Goal: Transaction & Acquisition: Subscribe to service/newsletter

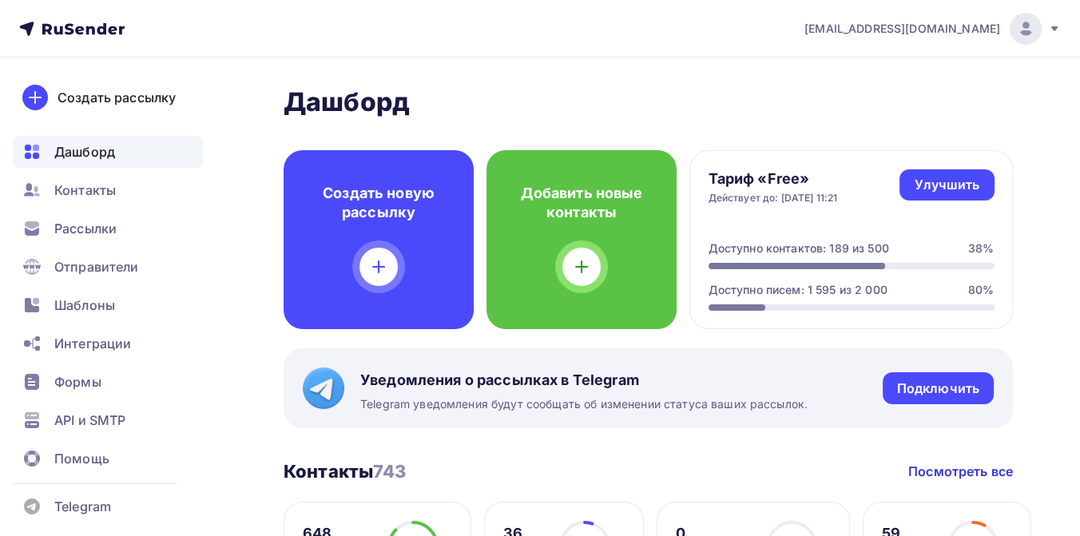
click at [87, 26] on icon at bounding box center [90, 30] width 9 height 9
click at [89, 223] on span "Рассылки" at bounding box center [85, 228] width 62 height 19
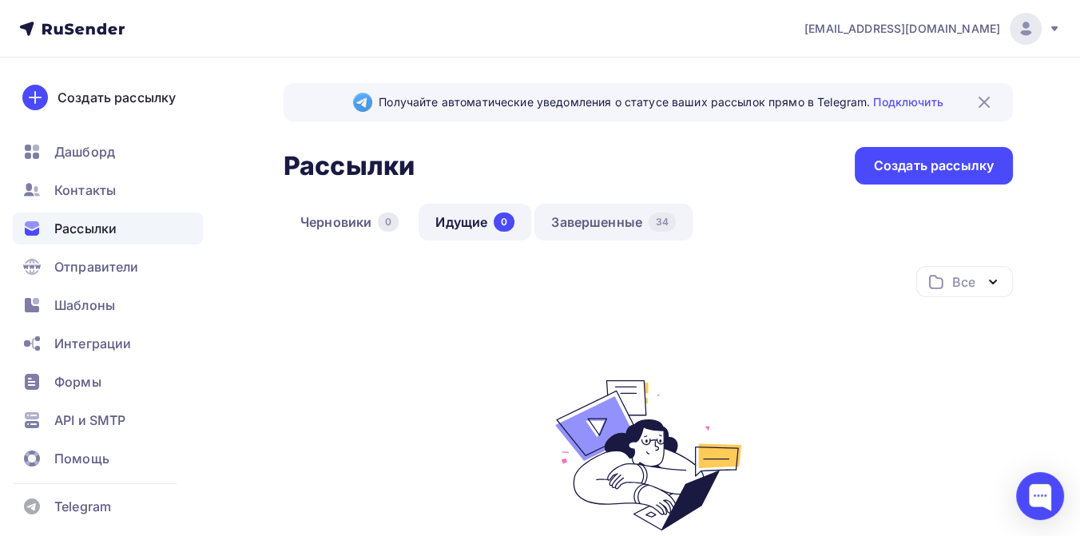
click at [588, 219] on link "Завершенные 34" at bounding box center [613, 222] width 158 height 37
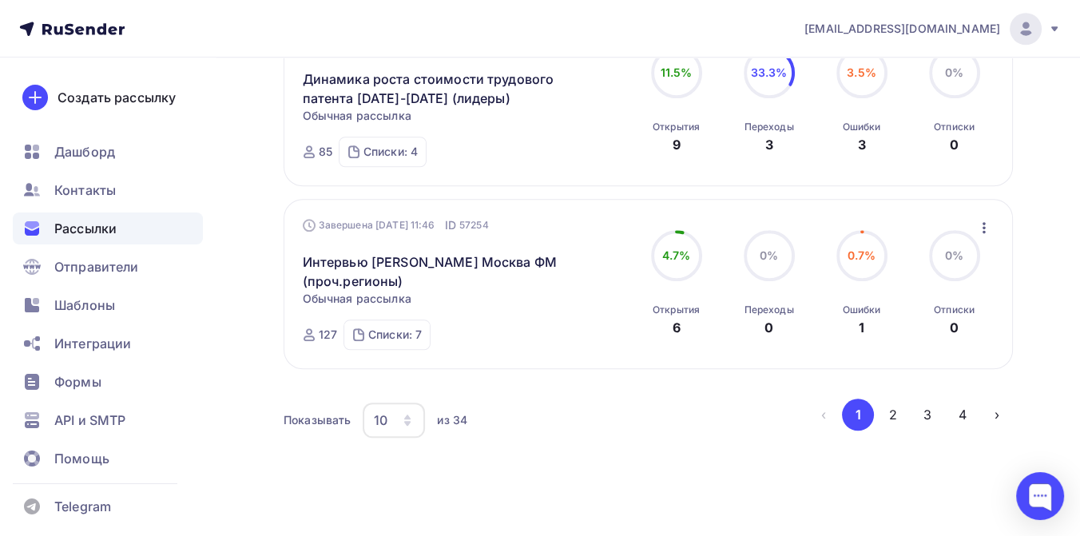
scroll to position [1841, 0]
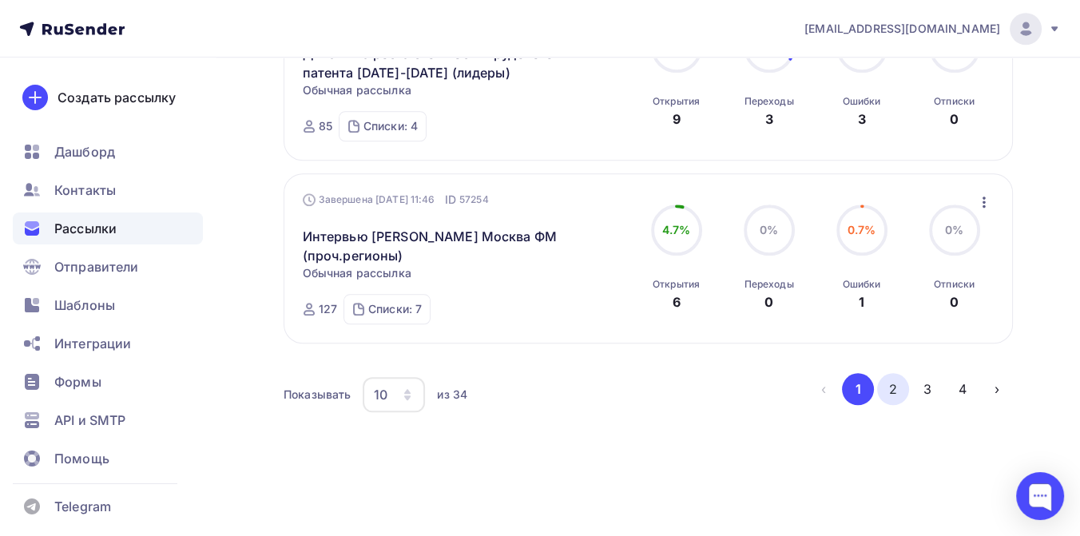
click at [892, 390] on button "2" at bounding box center [893, 389] width 32 height 32
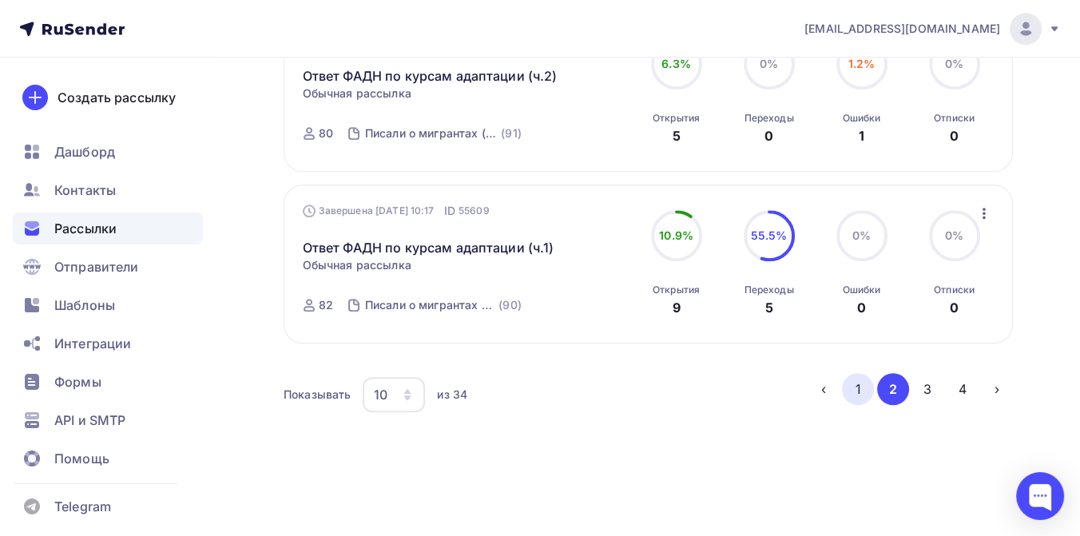
click at [862, 388] on button "1" at bounding box center [858, 389] width 32 height 32
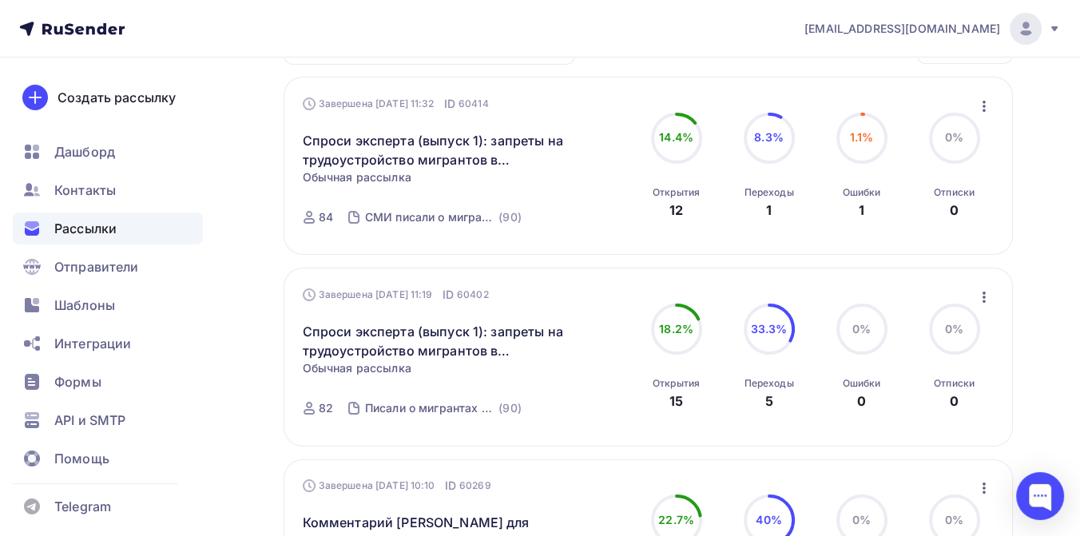
scroll to position [266, 0]
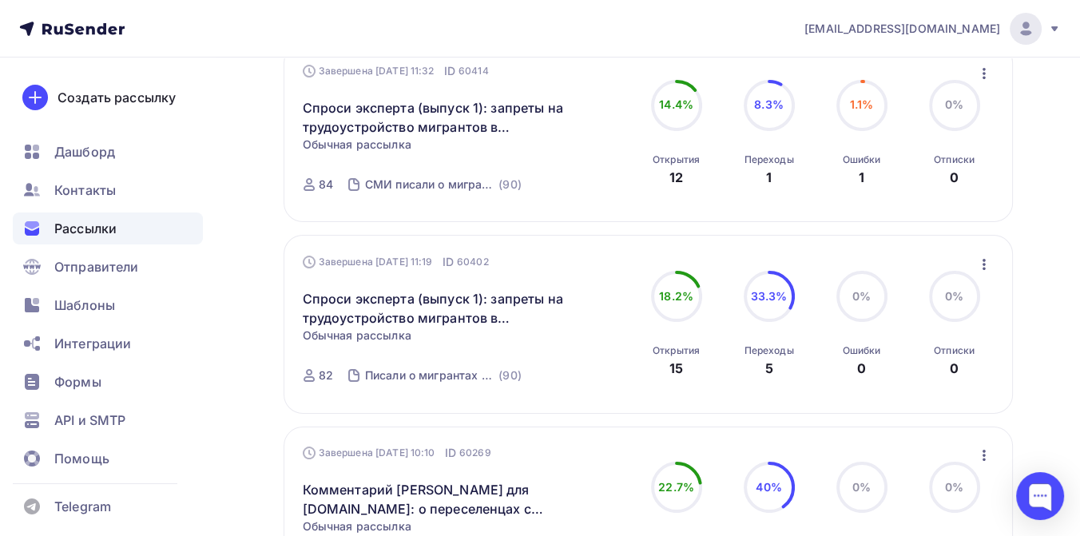
click at [985, 270] on icon "button" at bounding box center [983, 264] width 19 height 19
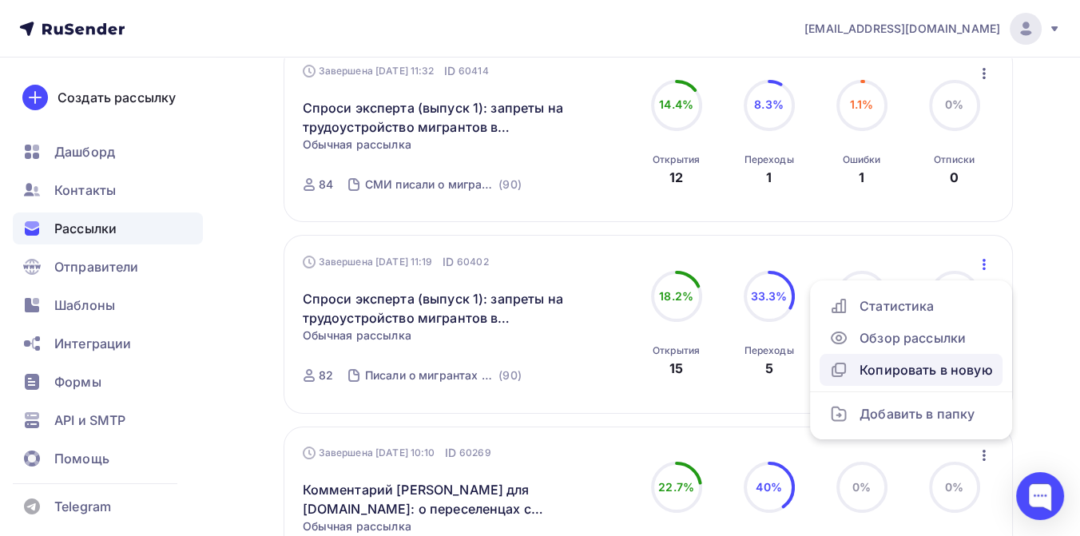
click at [916, 366] on div "Копировать в новую" at bounding box center [911, 369] width 164 height 19
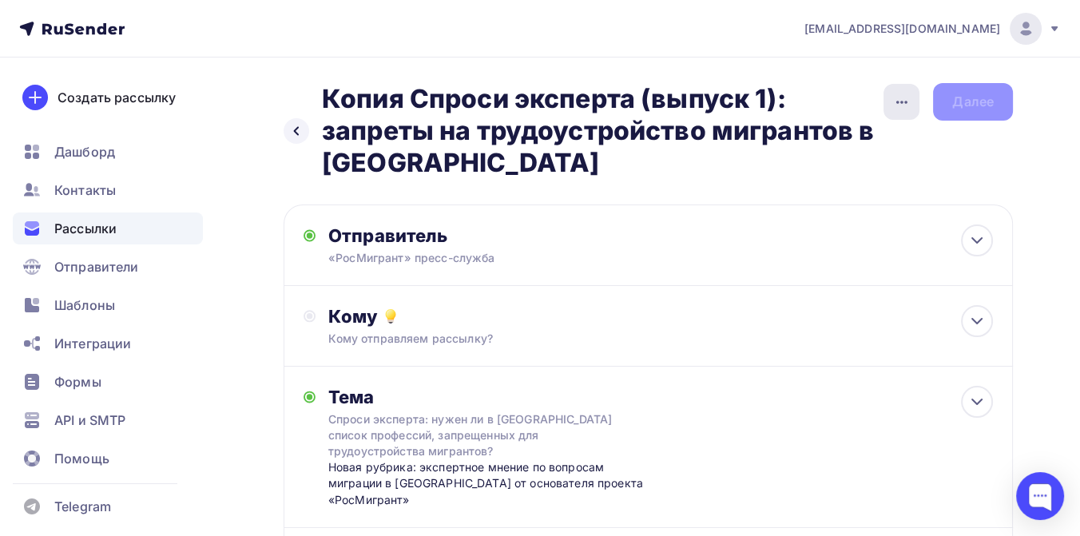
click at [905, 105] on icon "button" at bounding box center [901, 102] width 19 height 19
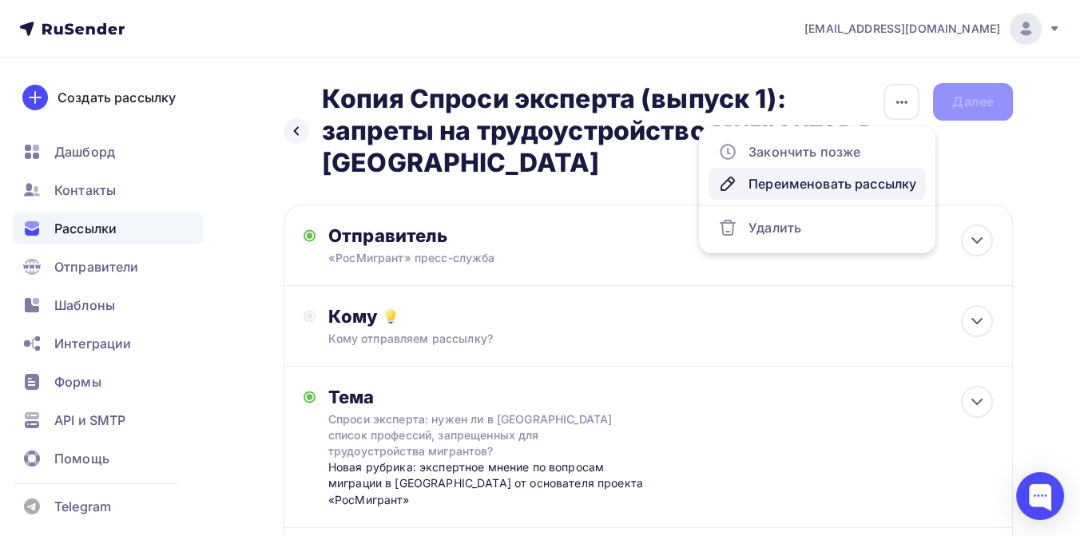
click at [842, 183] on div "Переименовать рассылку" at bounding box center [817, 183] width 198 height 19
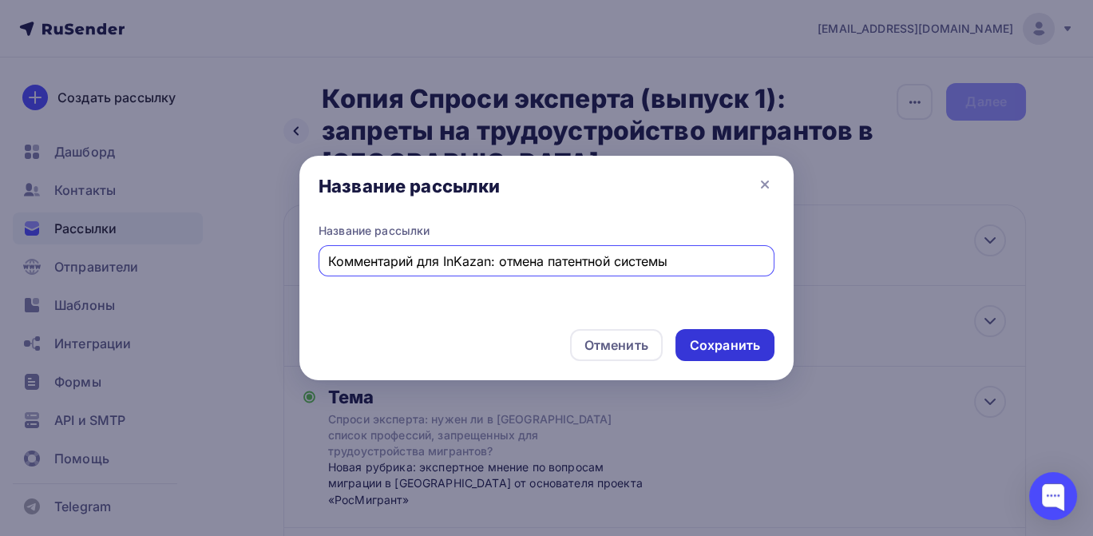
type input "Комментарий для InKazan: отмена патентной системы"
click at [697, 341] on div "Сохранить" at bounding box center [725, 345] width 70 height 18
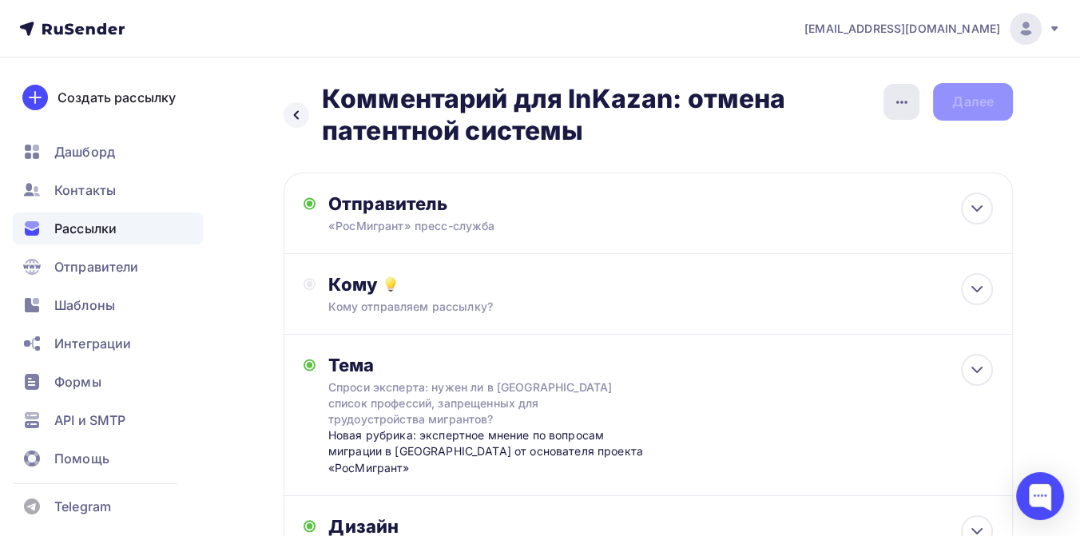
click at [909, 104] on icon "button" at bounding box center [901, 102] width 19 height 19
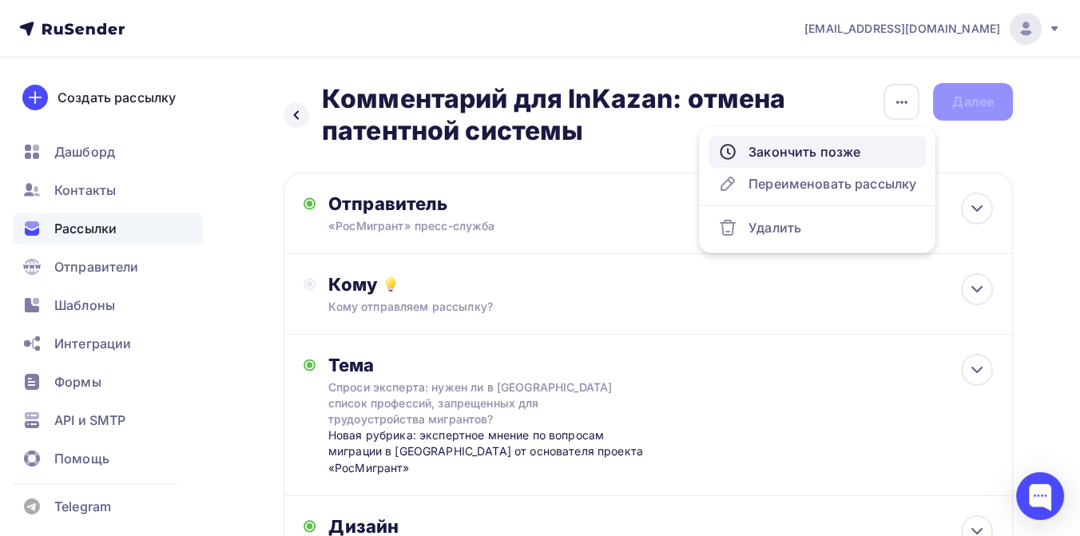
click at [842, 158] on div "Закончить позже" at bounding box center [817, 151] width 198 height 19
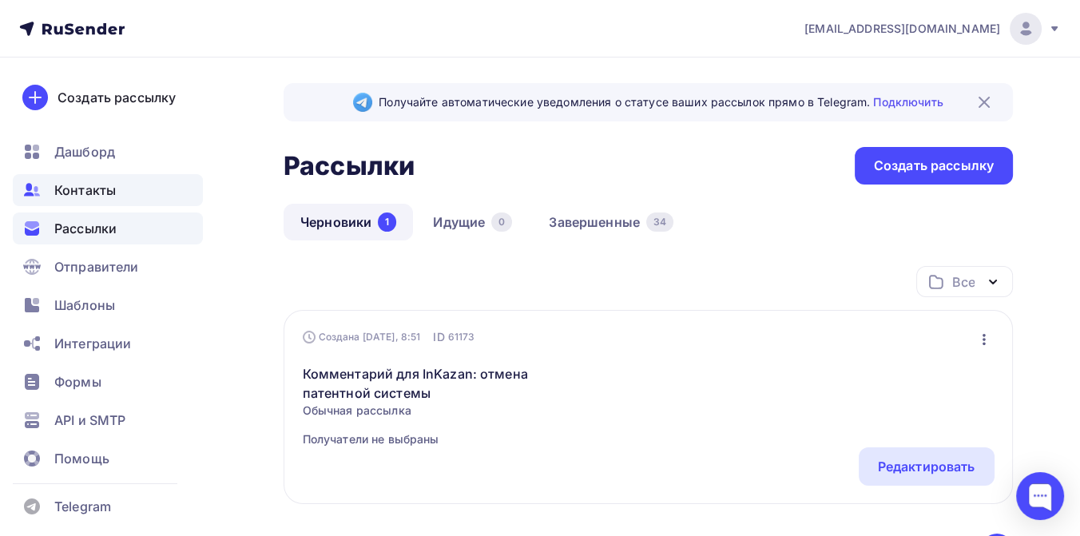
click at [89, 196] on span "Контакты" at bounding box center [84, 189] width 61 height 19
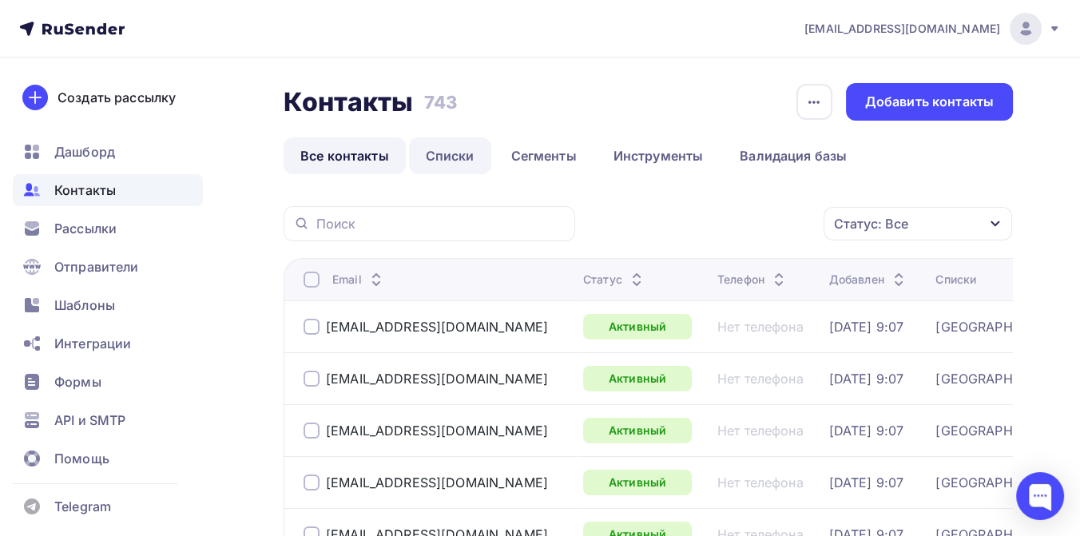
click at [464, 155] on link "Списки" at bounding box center [450, 155] width 82 height 37
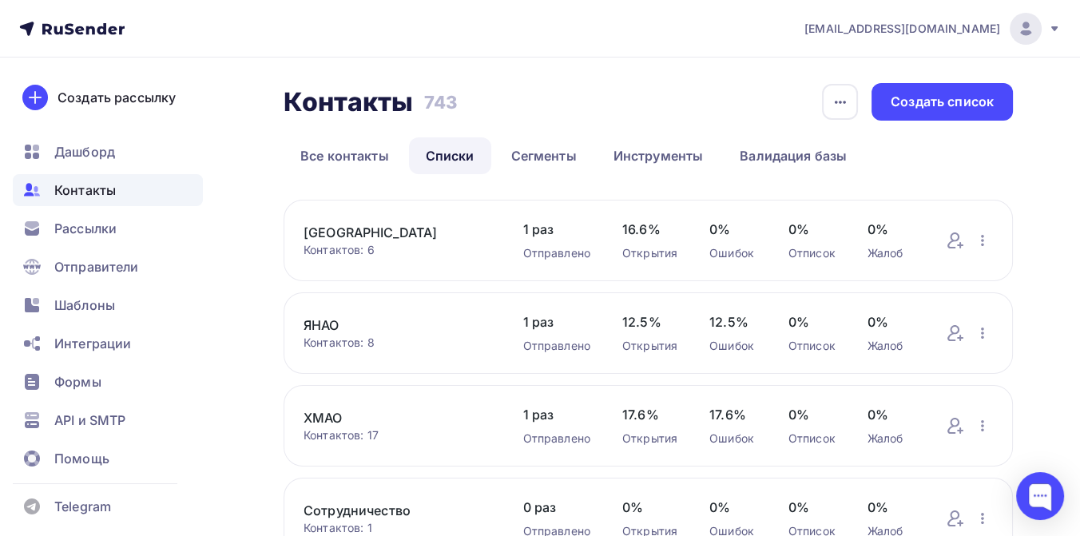
scroll to position [89, 0]
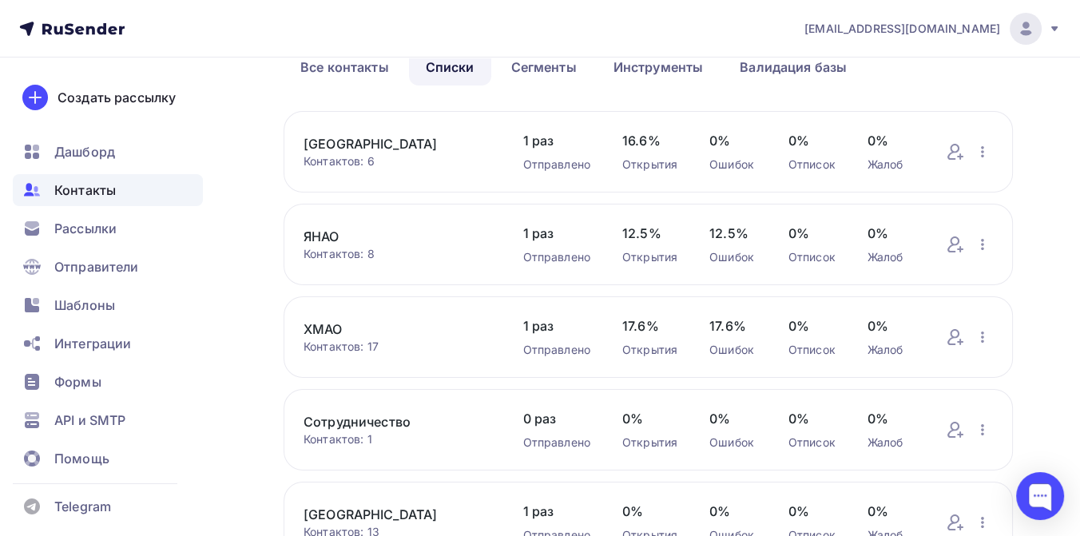
click at [358, 426] on link "Сотрудничество" at bounding box center [397, 421] width 188 height 19
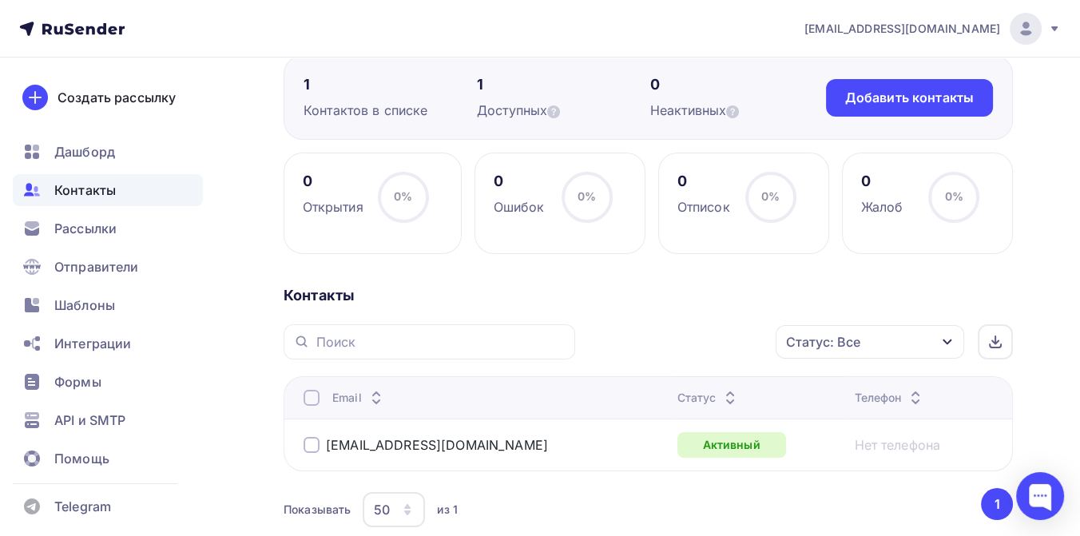
scroll to position [177, 0]
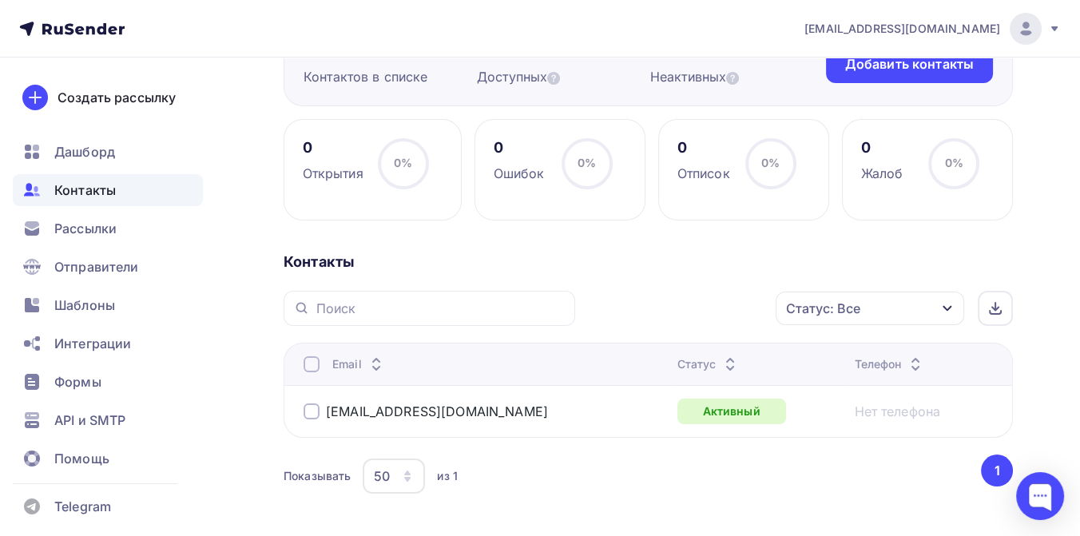
click at [84, 191] on span "Контакты" at bounding box center [84, 189] width 61 height 19
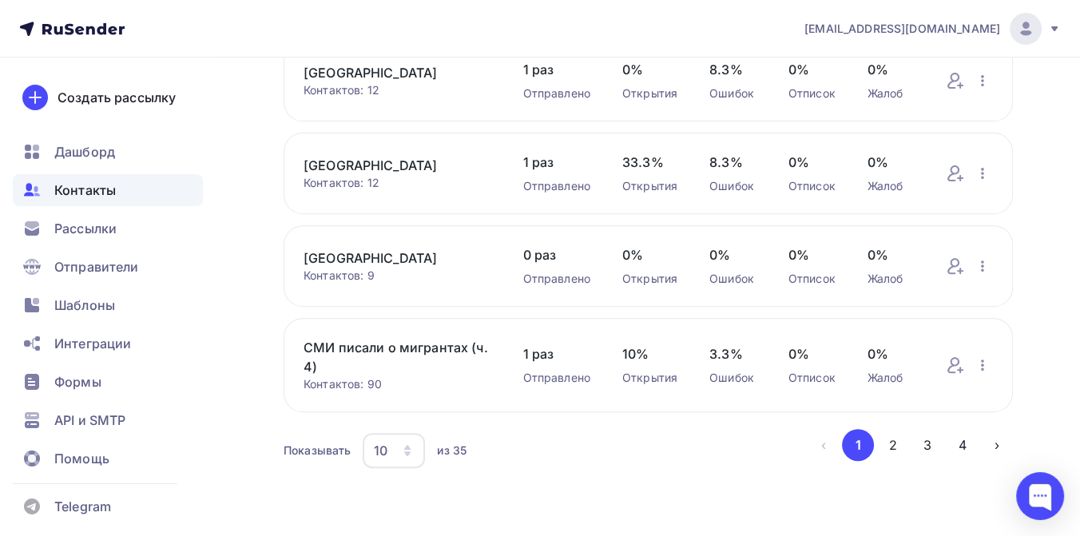
scroll to position [723, 0]
click at [961, 448] on button "4" at bounding box center [962, 445] width 32 height 32
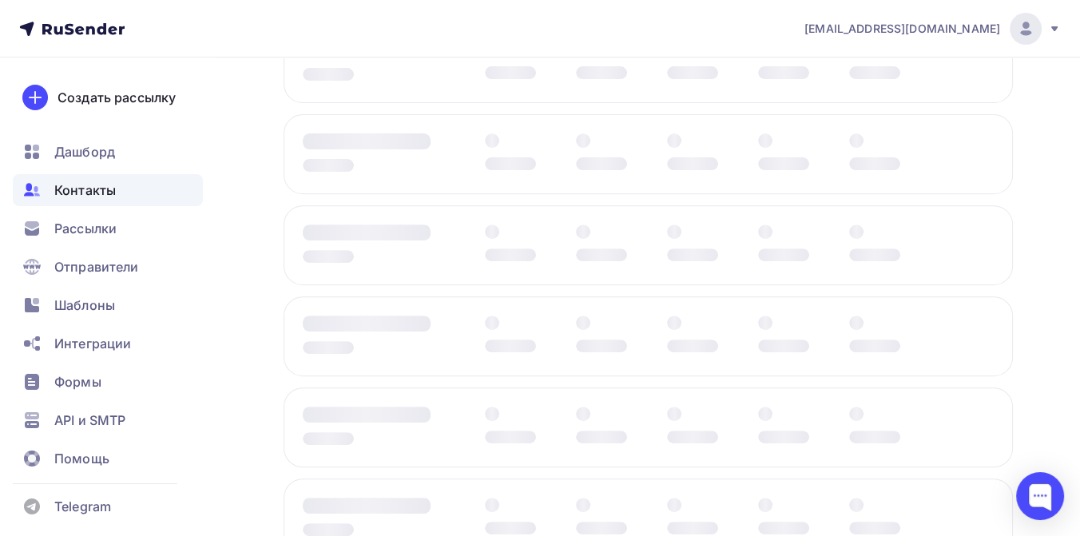
scroll to position [256, 0]
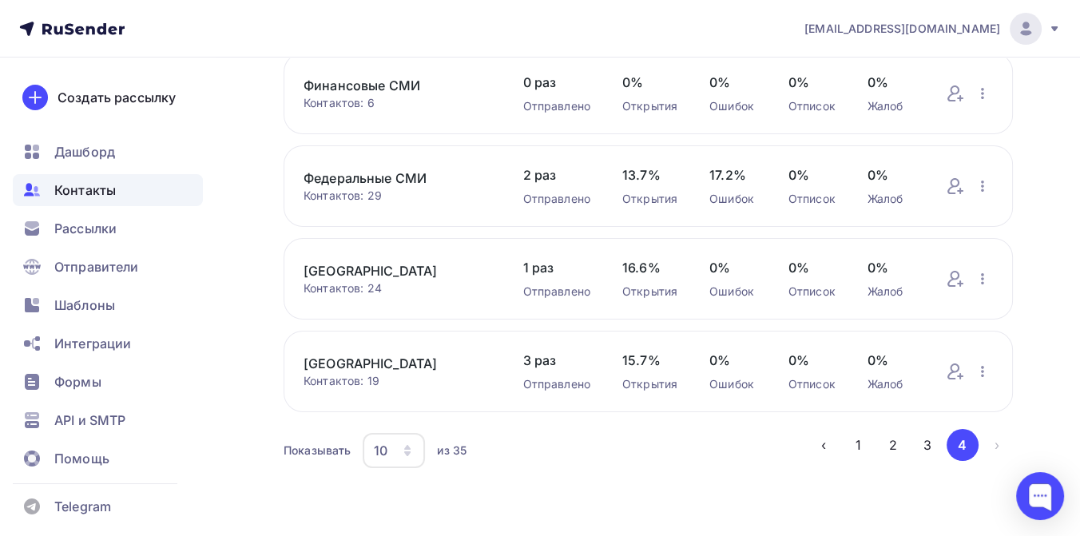
click at [359, 363] on link "[GEOGRAPHIC_DATA]" at bounding box center [397, 363] width 188 height 19
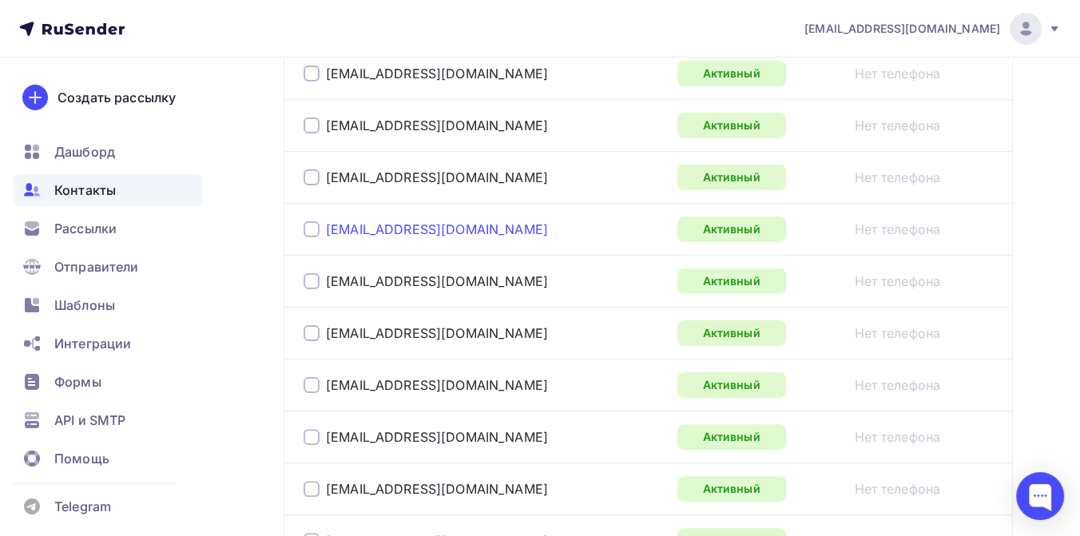
scroll to position [532, 0]
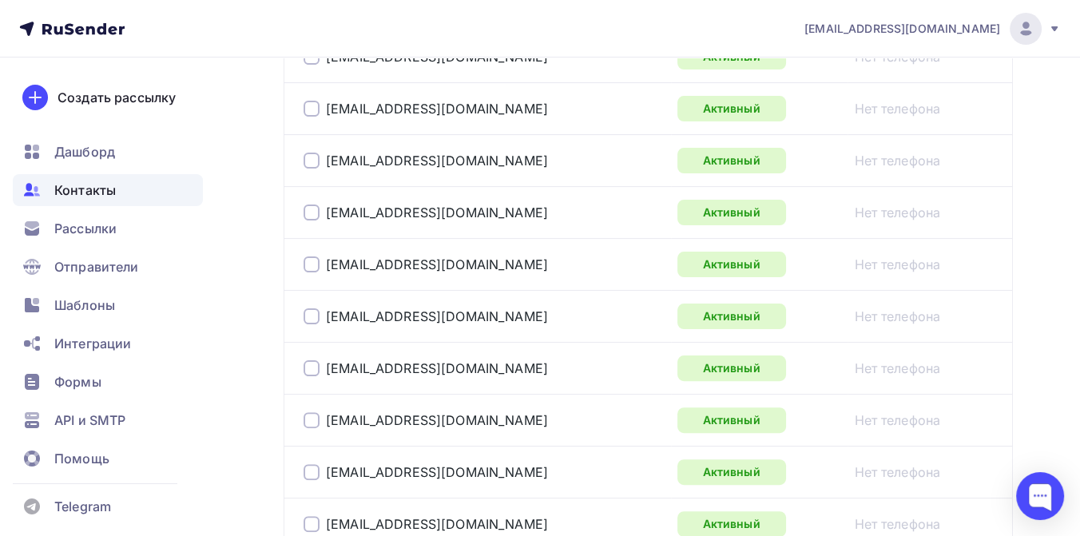
click at [310, 369] on div at bounding box center [311, 368] width 16 height 16
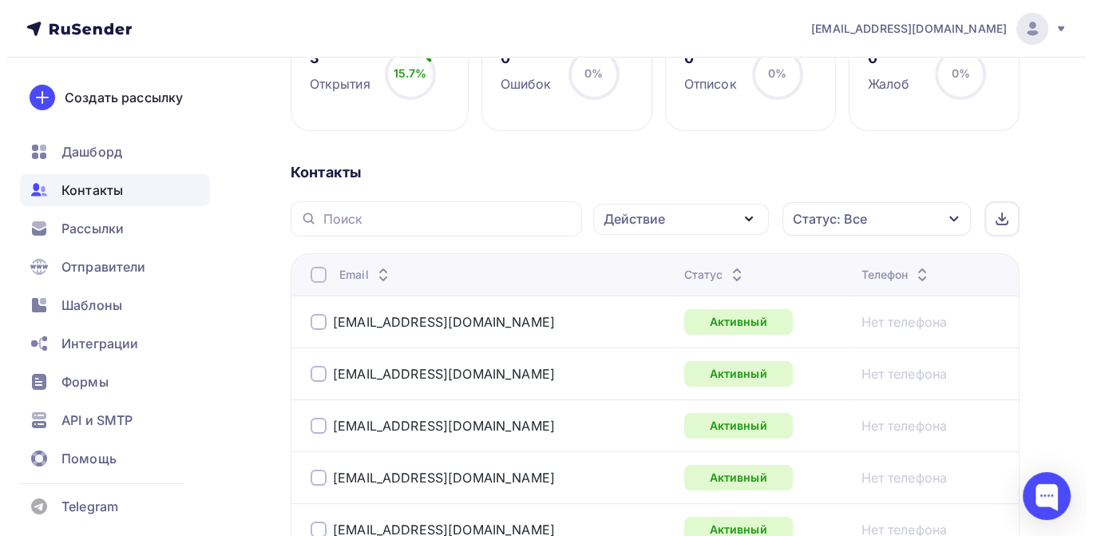
scroll to position [266, 0]
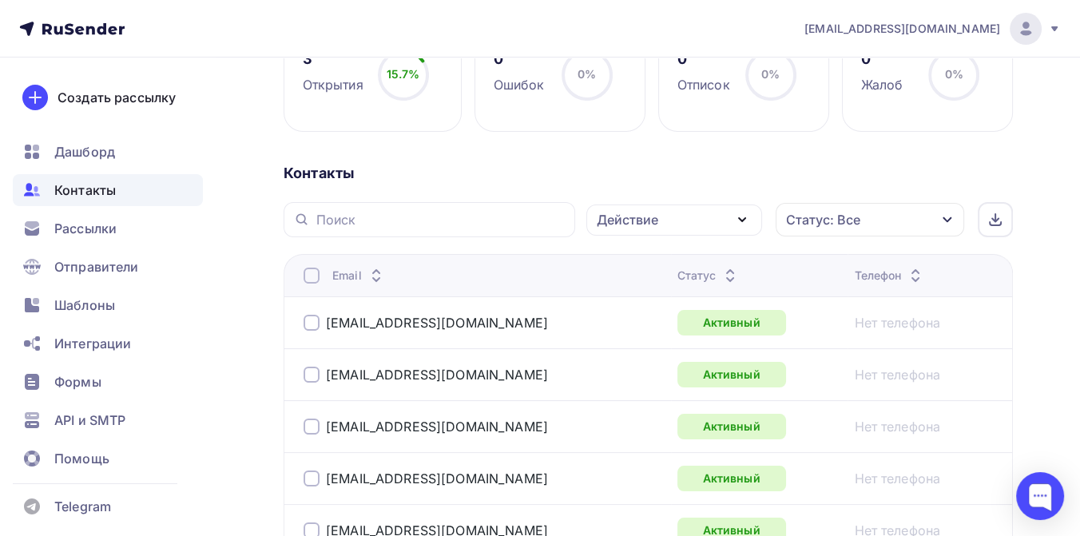
click at [955, 216] on div "Статус: Все" at bounding box center [869, 220] width 188 height 34
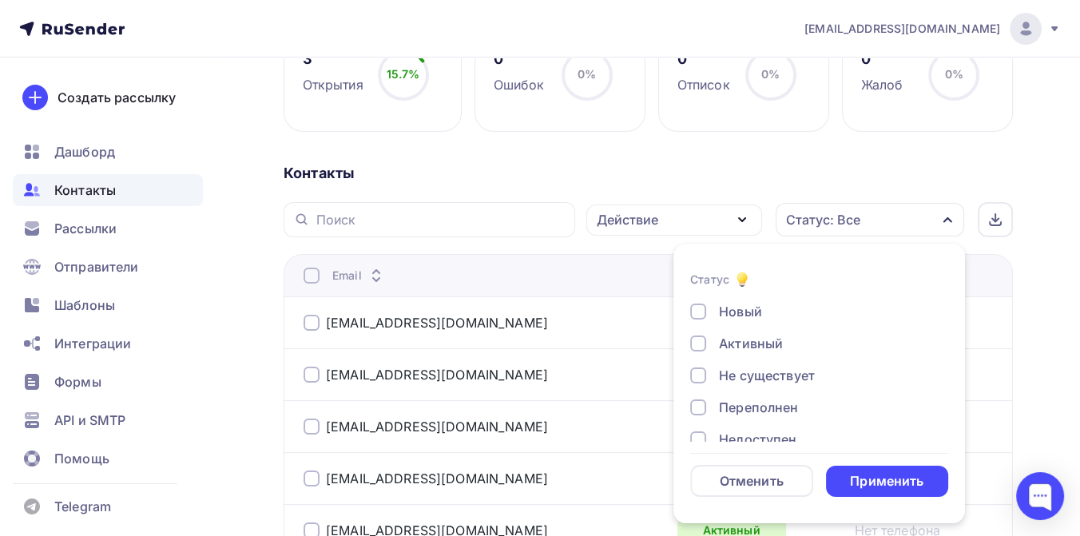
click at [743, 217] on icon "button" at bounding box center [741, 219] width 19 height 19
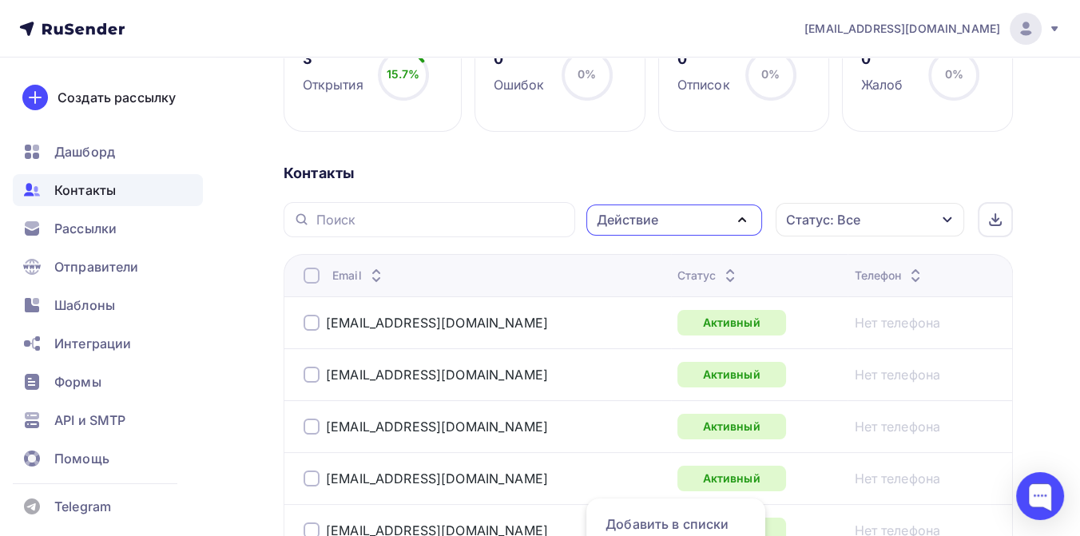
click at [743, 217] on icon "button" at bounding box center [741, 219] width 19 height 19
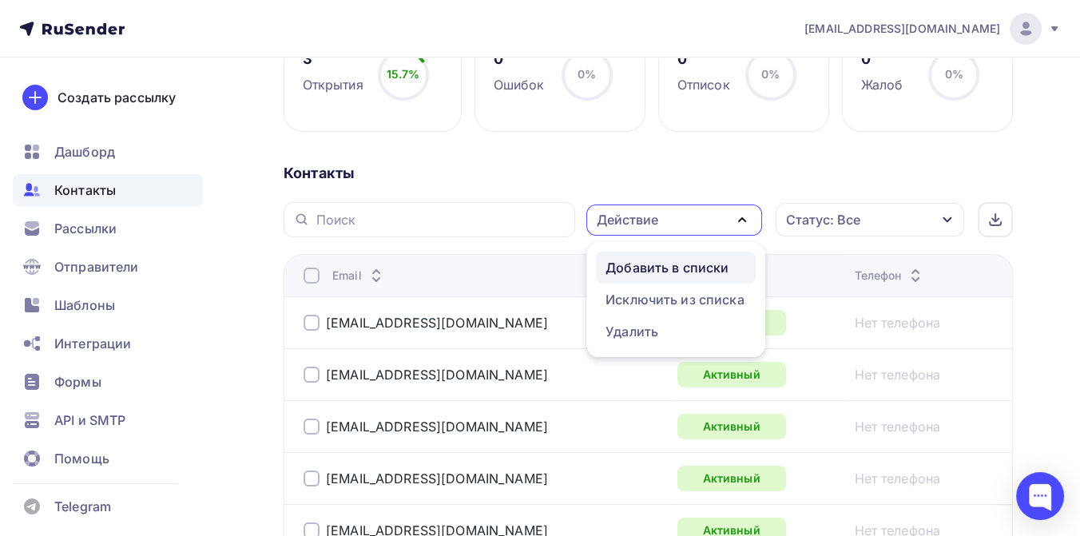
click at [688, 260] on div "Добавить в списки" at bounding box center [666, 267] width 123 height 19
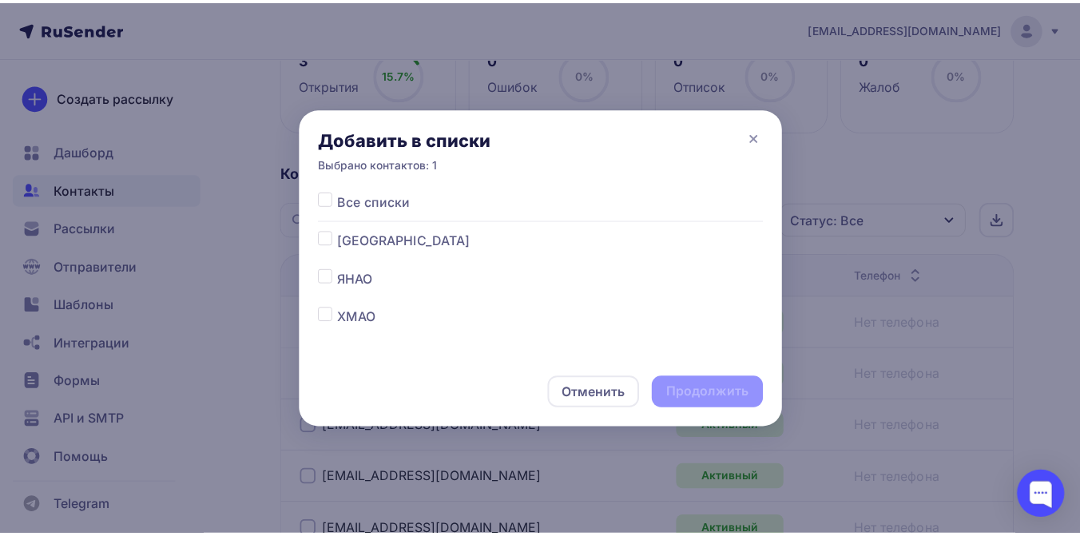
scroll to position [89, 0]
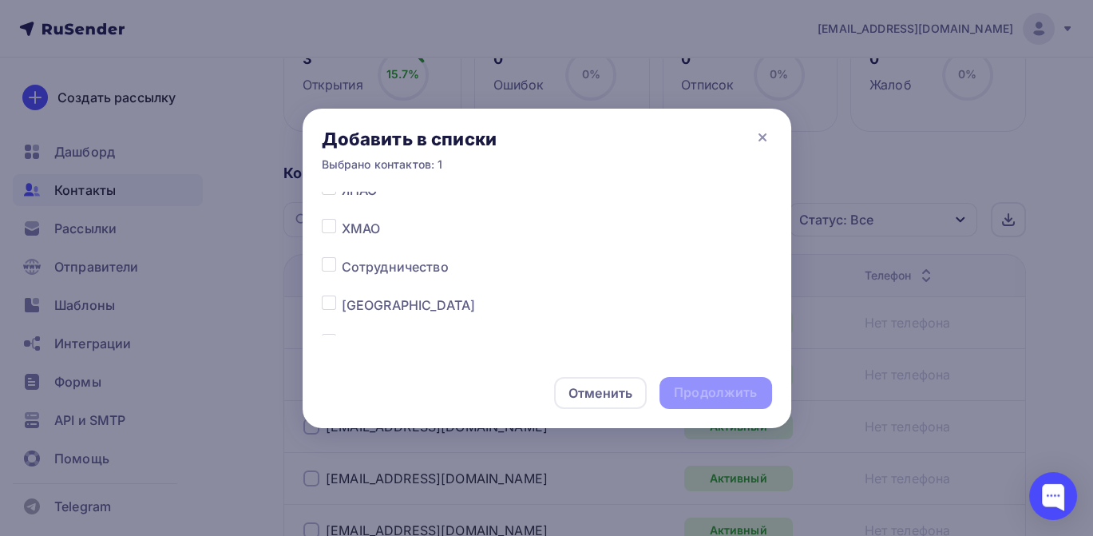
click at [360, 262] on span "Сотрудничество" at bounding box center [395, 266] width 107 height 19
click at [335, 267] on div at bounding box center [332, 266] width 20 height 19
click at [342, 257] on label at bounding box center [342, 257] width 0 height 0
click at [331, 267] on input "checkbox" at bounding box center [329, 264] width 14 height 14
checkbox input "true"
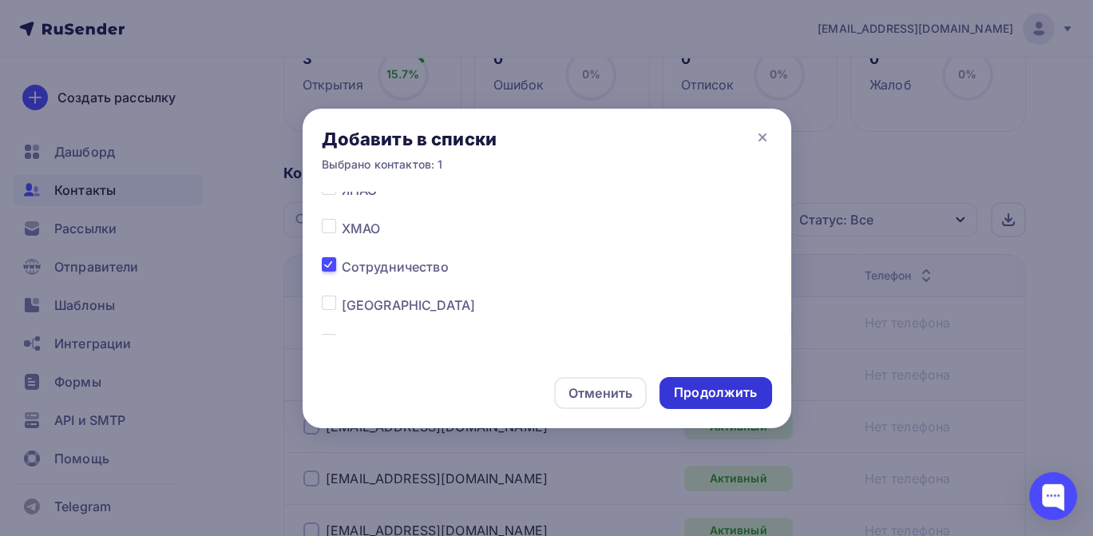
click at [706, 396] on div "Продолжить" at bounding box center [715, 392] width 83 height 18
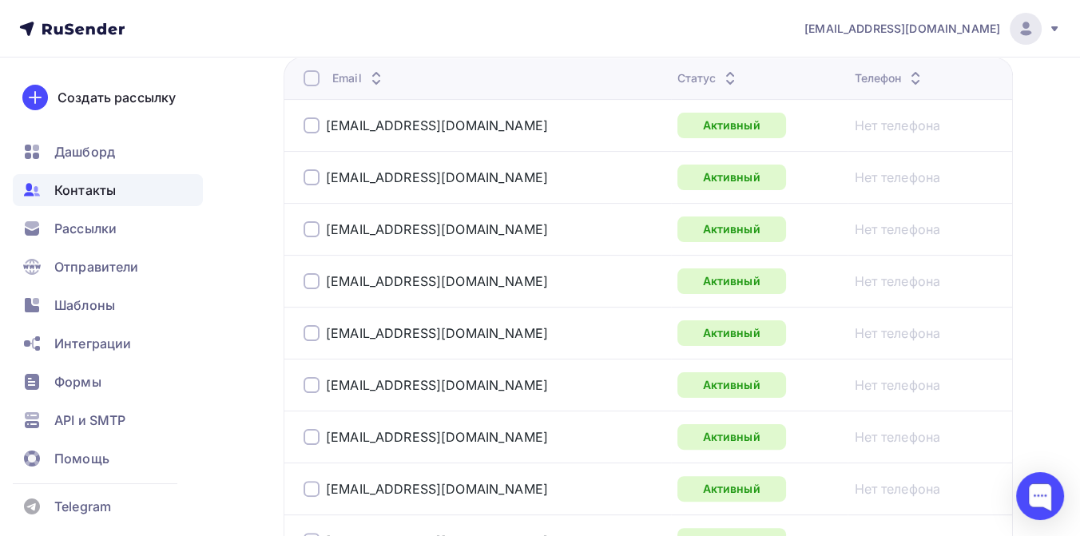
scroll to position [532, 0]
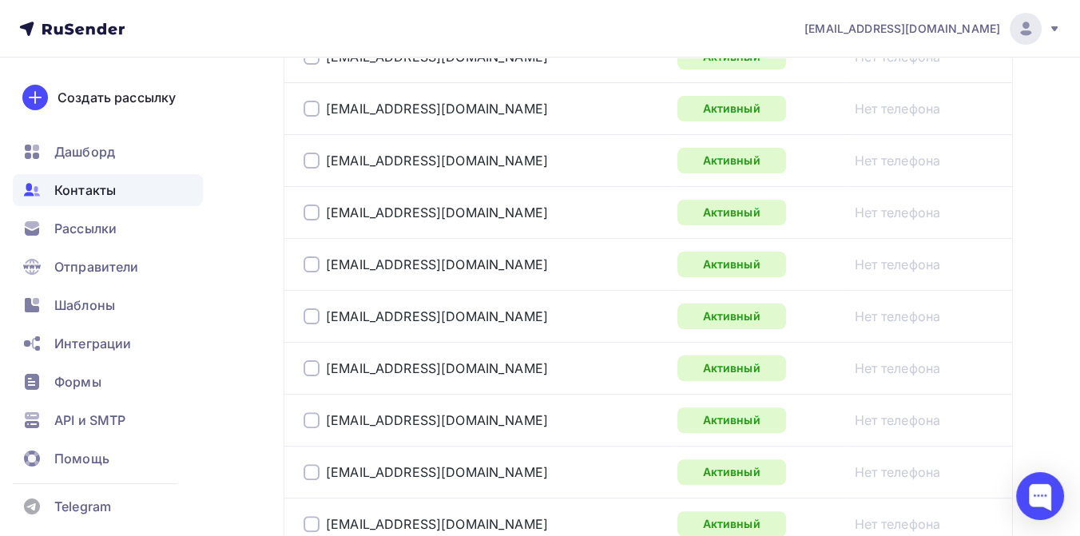
click at [315, 363] on div at bounding box center [311, 368] width 16 height 16
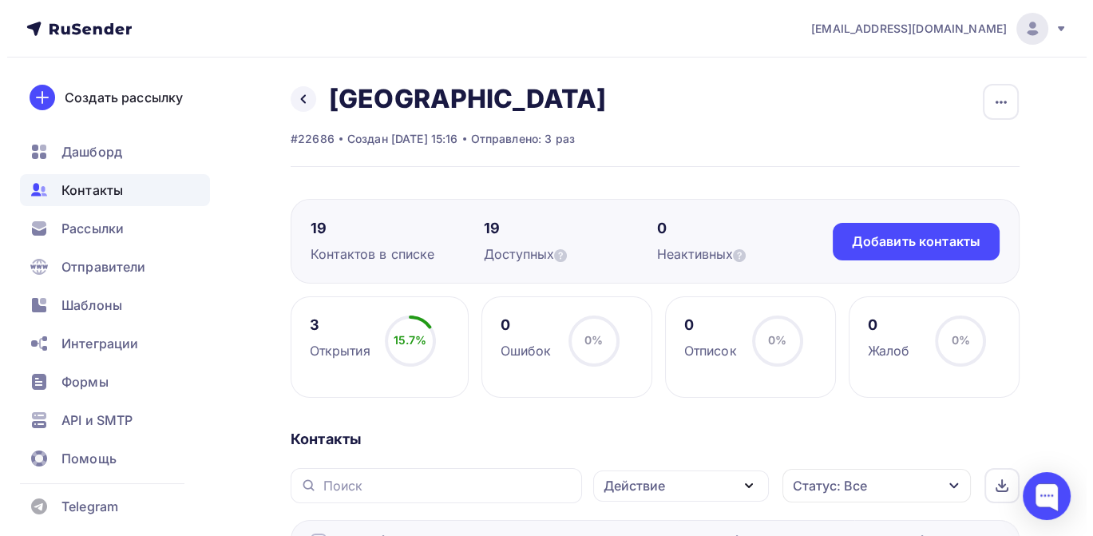
scroll to position [89, 0]
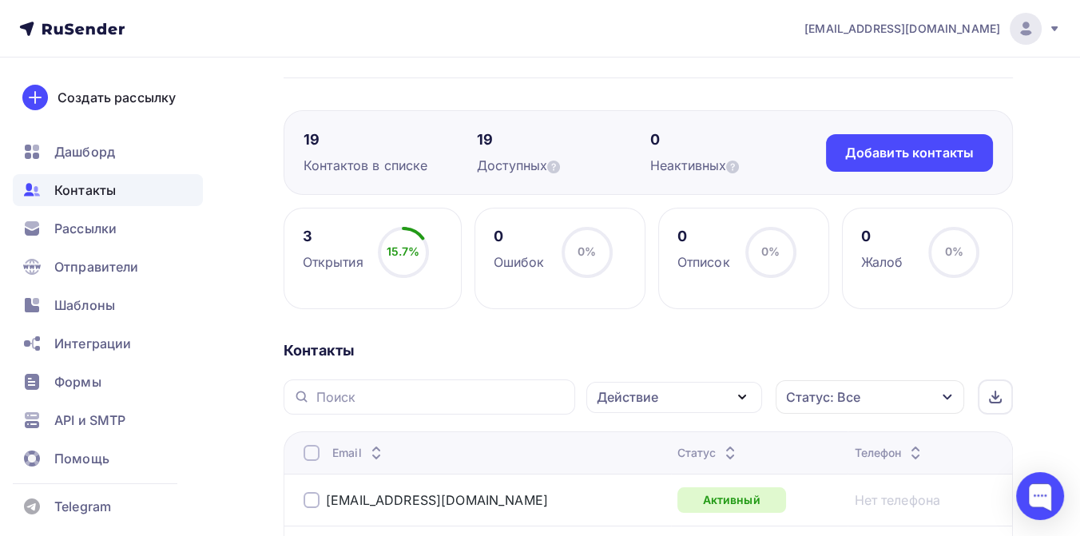
click at [746, 397] on icon "button" at bounding box center [741, 396] width 19 height 19
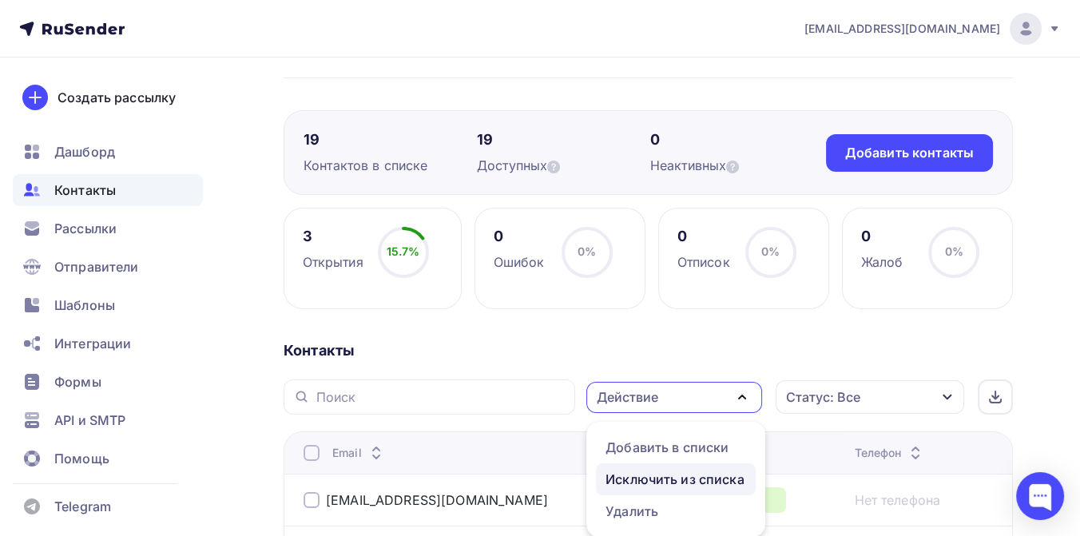
click at [656, 481] on div "Исключить из списка" at bounding box center [674, 479] width 139 height 19
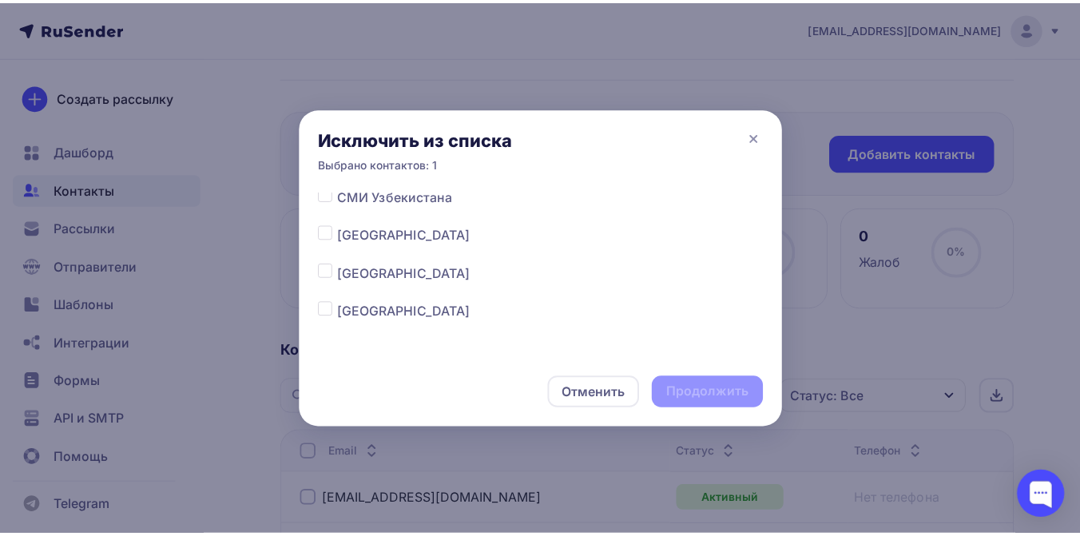
scroll to position [1236, 0]
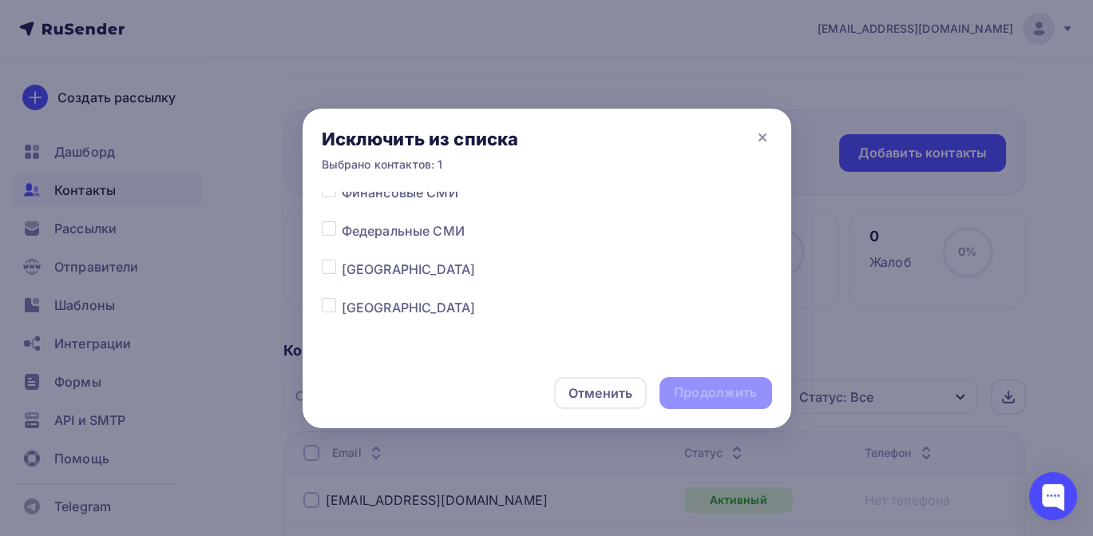
click at [342, 298] on label at bounding box center [342, 298] width 0 height 0
click at [326, 303] on input "checkbox" at bounding box center [329, 305] width 14 height 14
checkbox input "true"
click at [700, 401] on div "Продолжить" at bounding box center [715, 392] width 83 height 18
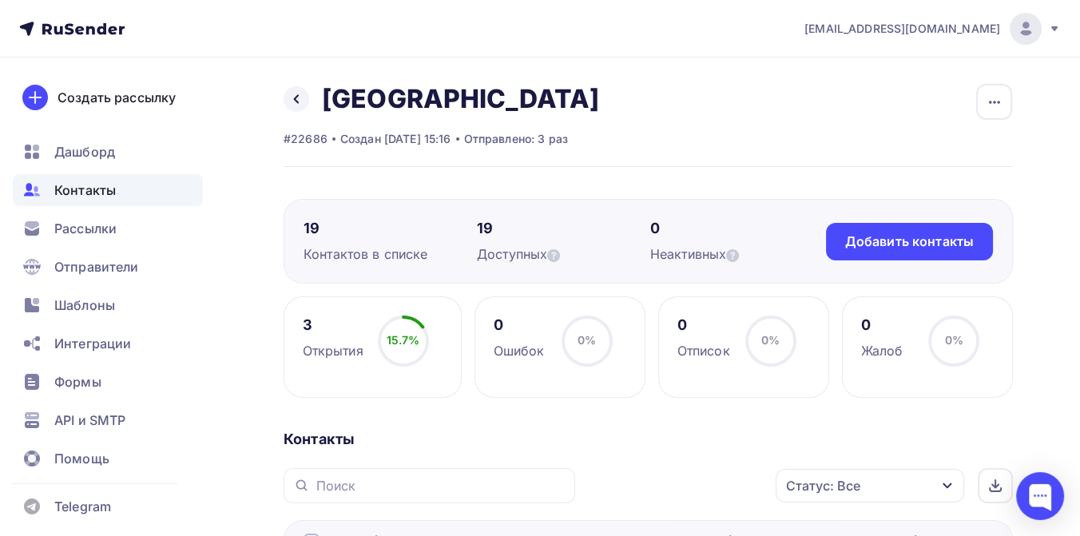
click at [108, 194] on span "Контакты" at bounding box center [84, 189] width 61 height 19
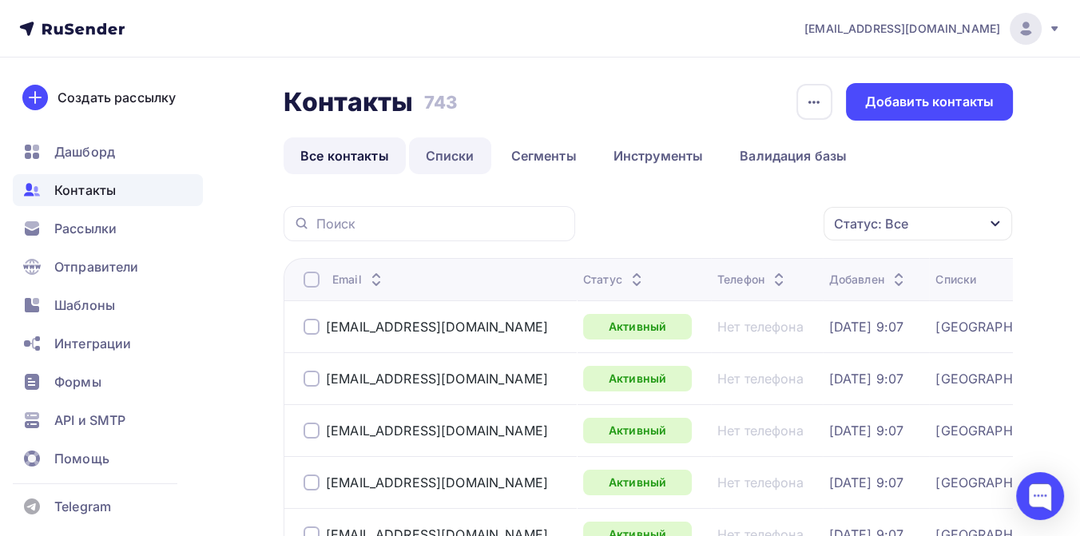
click at [454, 159] on link "Списки" at bounding box center [450, 155] width 82 height 37
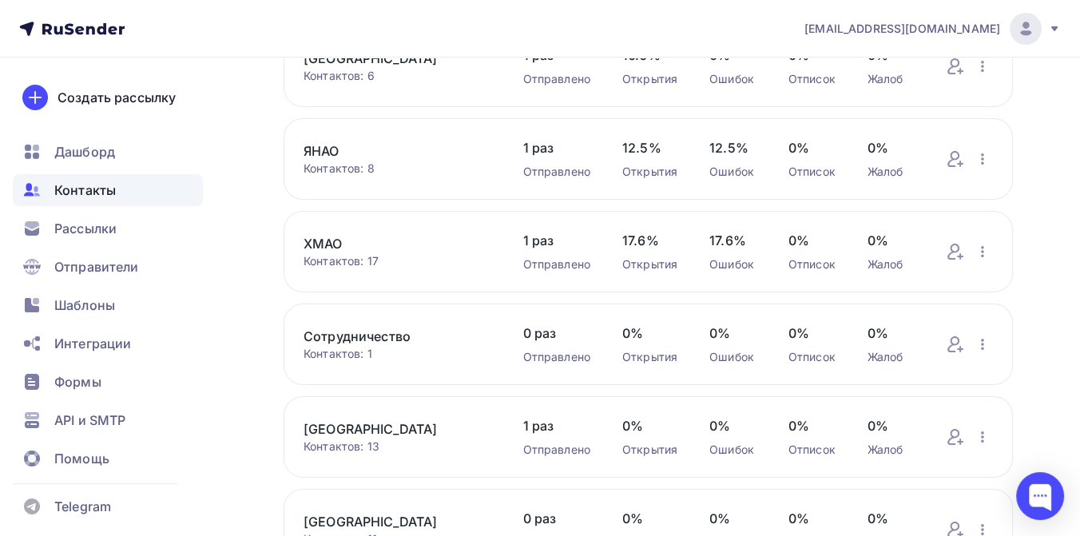
scroll to position [177, 0]
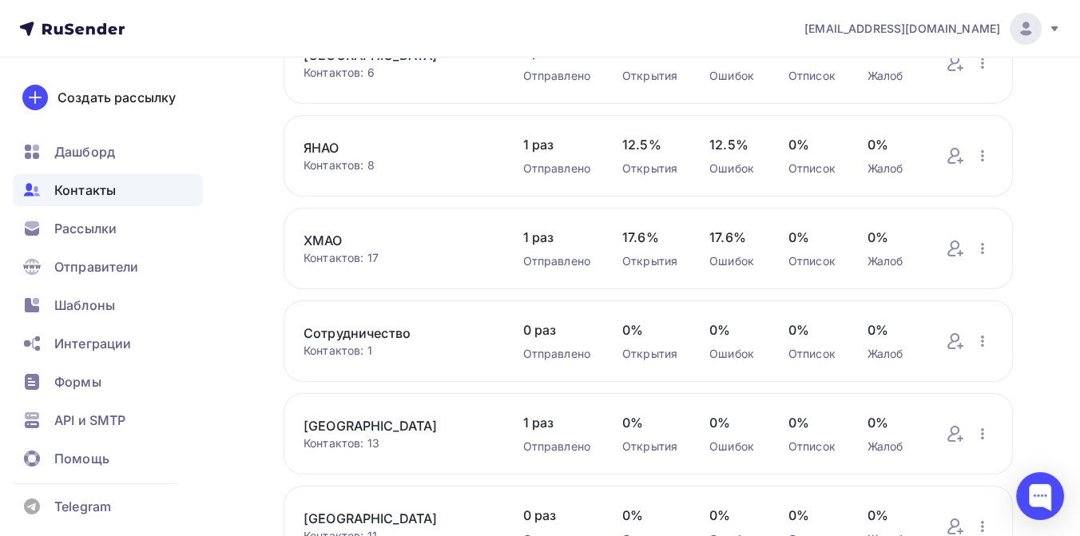
click at [385, 337] on link "Сотрудничество" at bounding box center [397, 332] width 188 height 19
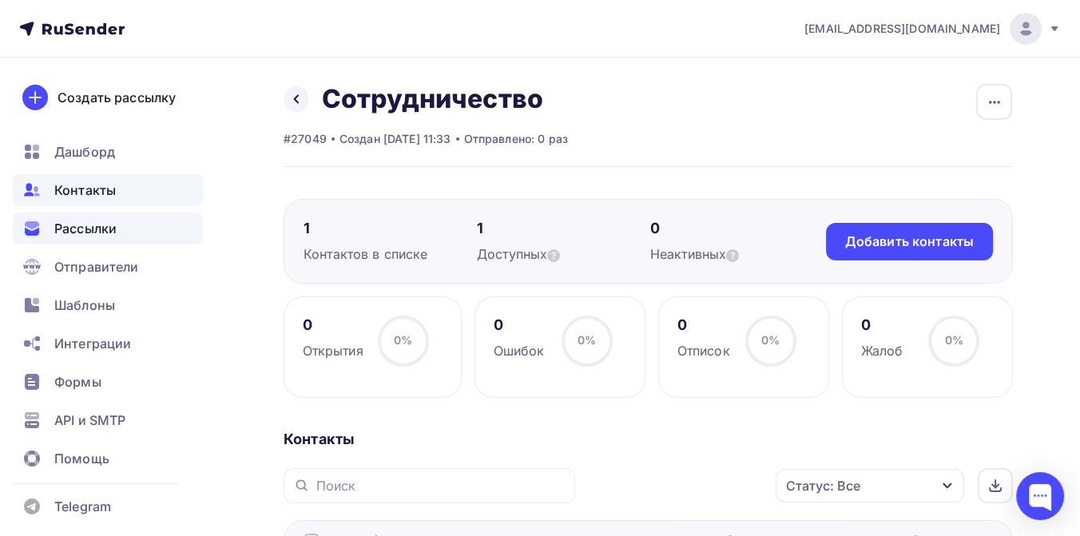
click at [86, 225] on span "Рассылки" at bounding box center [85, 228] width 62 height 19
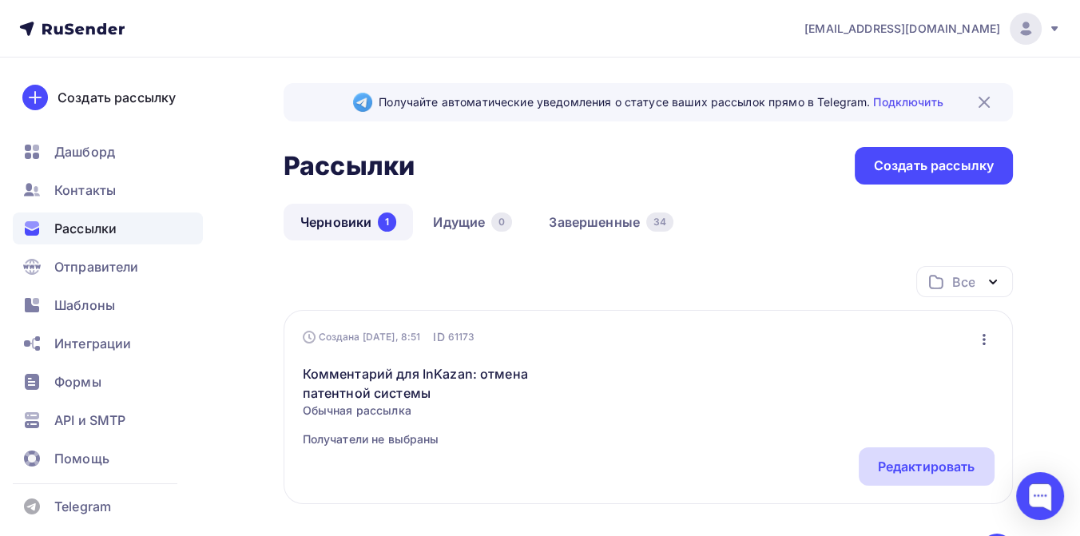
click at [957, 463] on div "Редактировать" at bounding box center [926, 466] width 97 height 19
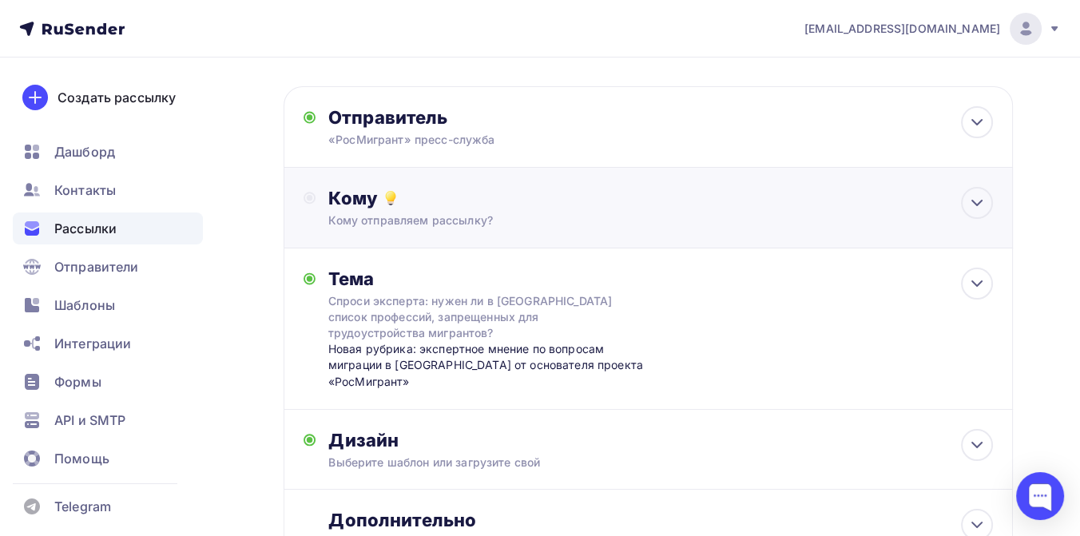
scroll to position [89, 0]
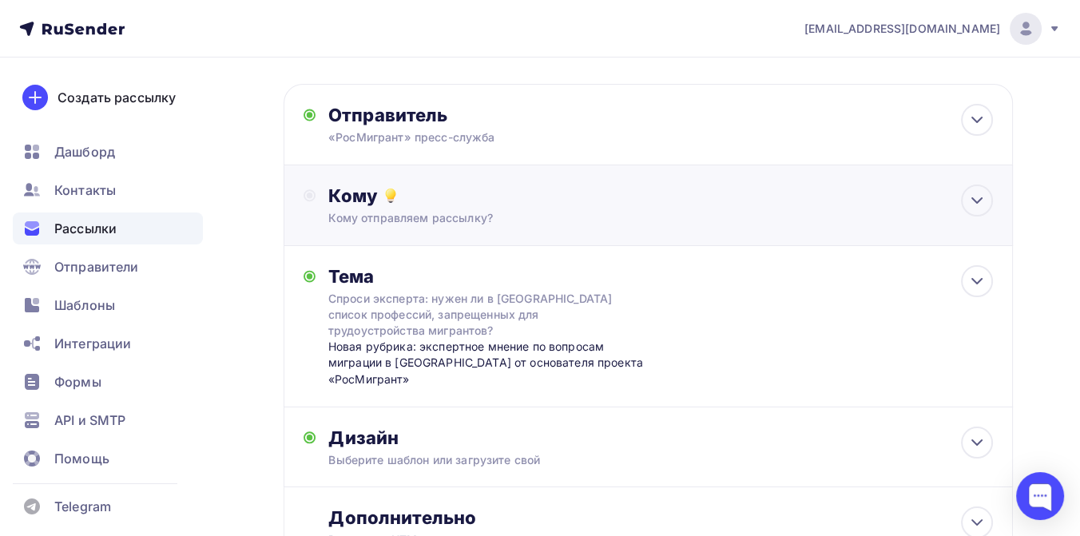
click at [442, 214] on div "Кому отправляем рассылку?" at bounding box center [626, 218] width 597 height 16
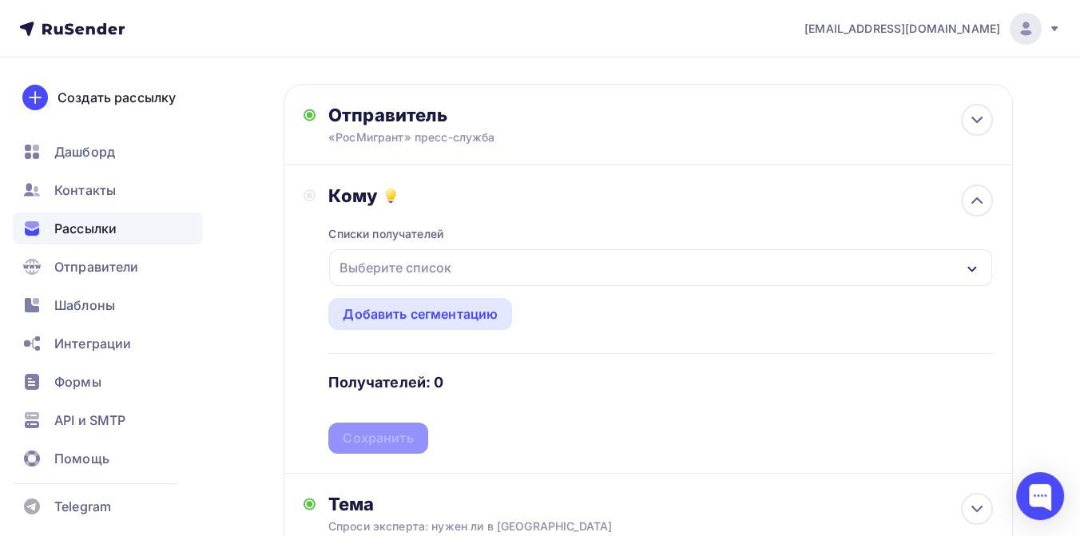
click at [424, 269] on div "Выберите список" at bounding box center [395, 267] width 125 height 29
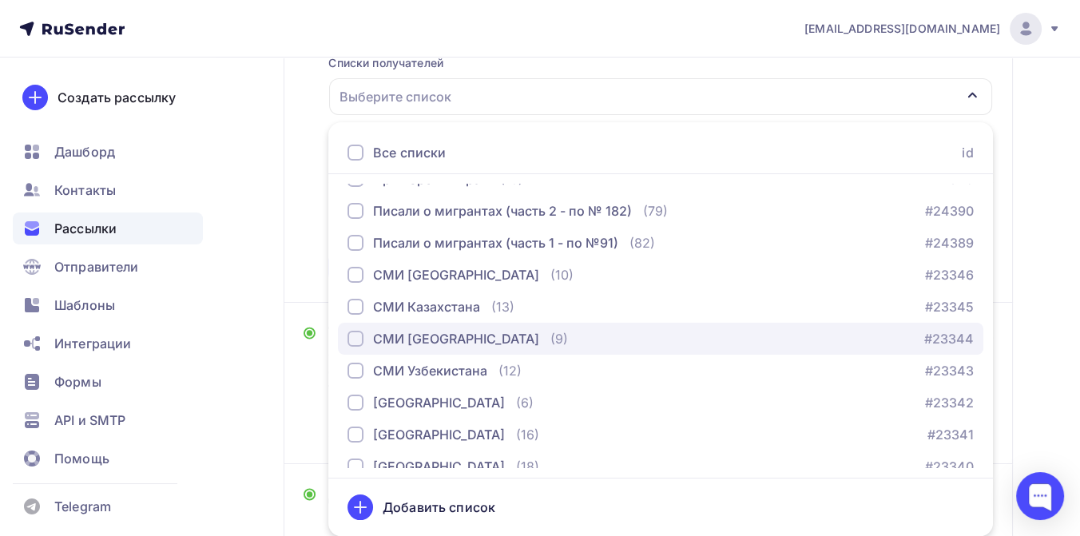
scroll to position [833, 0]
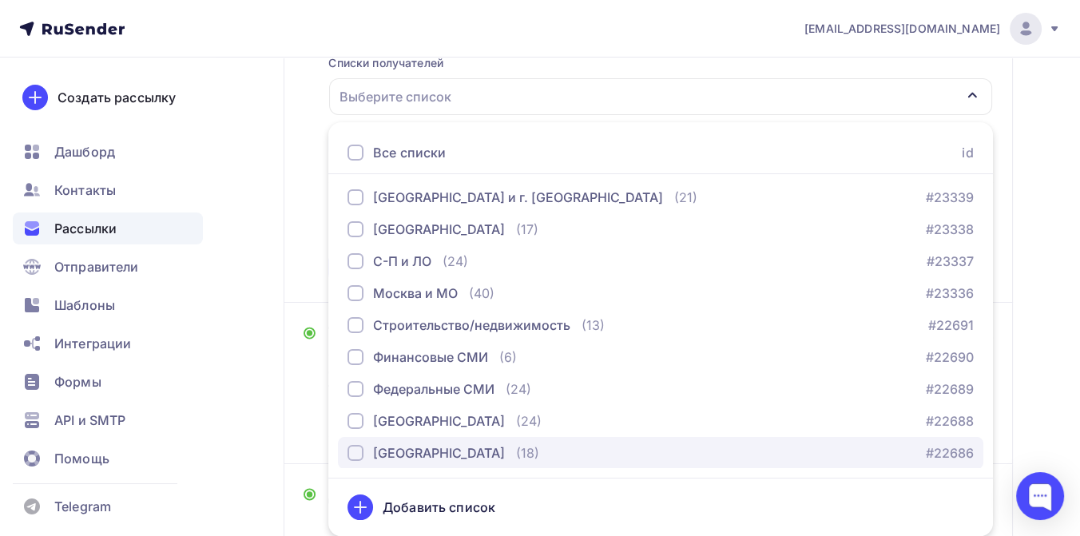
click at [440, 450] on div "[GEOGRAPHIC_DATA]" at bounding box center [439, 452] width 132 height 19
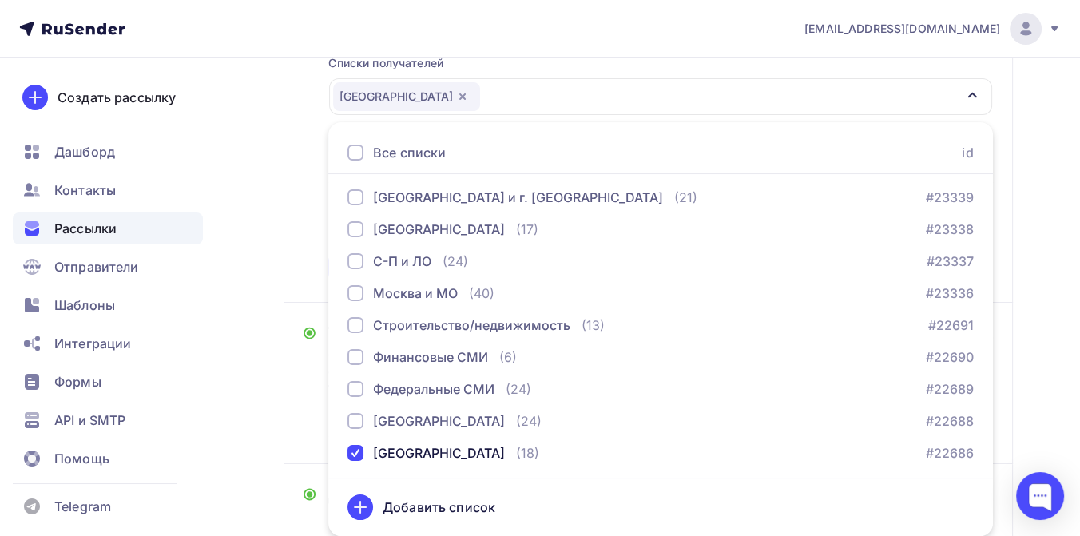
click at [1040, 283] on div "Назад Комментарий для InKazan: отмена патентной системы Комментарий для InKazan…" at bounding box center [540, 262] width 1080 height 929
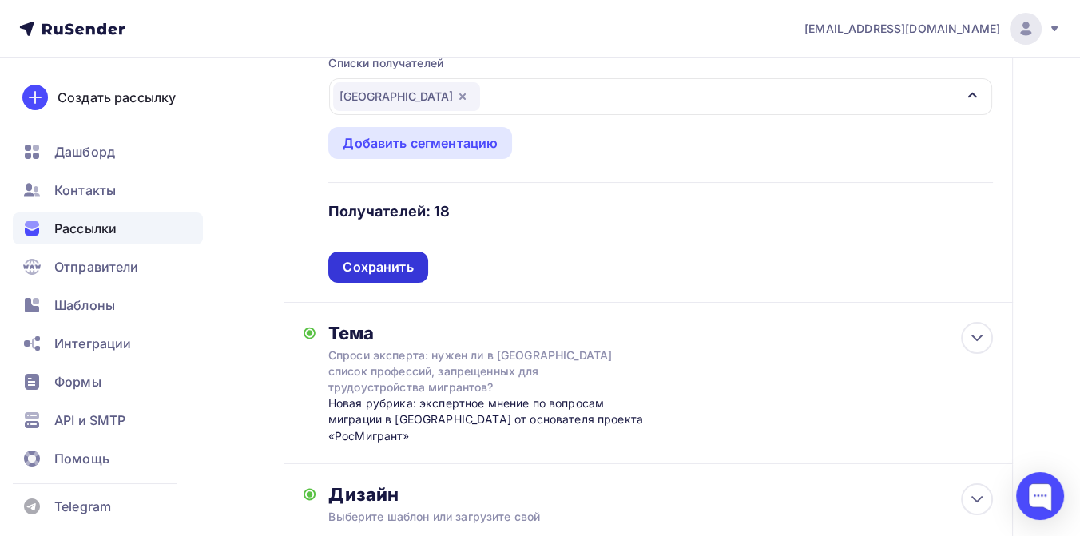
click at [404, 268] on div "Сохранить" at bounding box center [378, 267] width 70 height 18
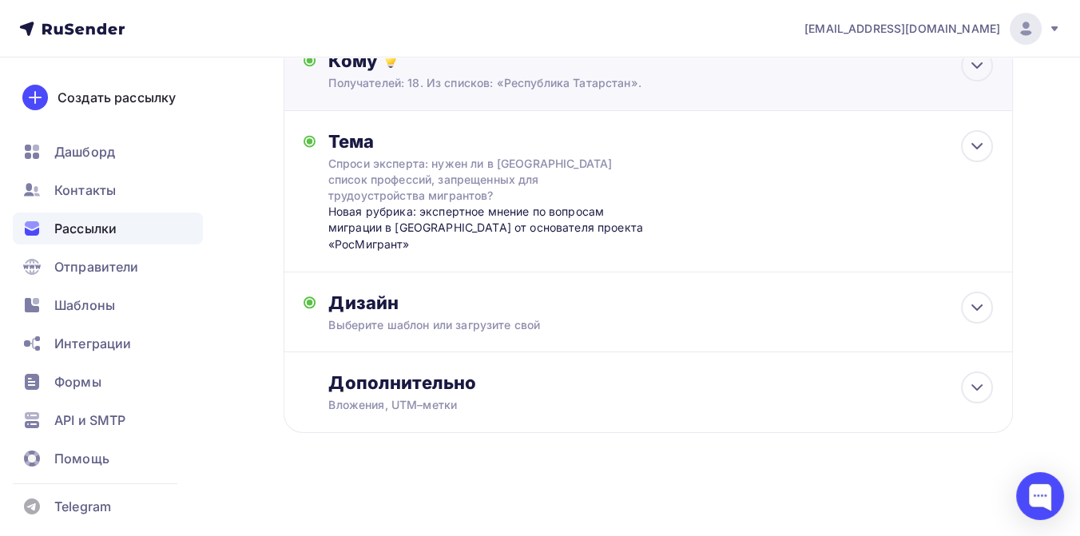
scroll to position [225, 0]
click at [396, 178] on div "Спроси эксперта: нужен ли в [GEOGRAPHIC_DATA] список профессий, запрещенных для…" at bounding box center [470, 180] width 284 height 48
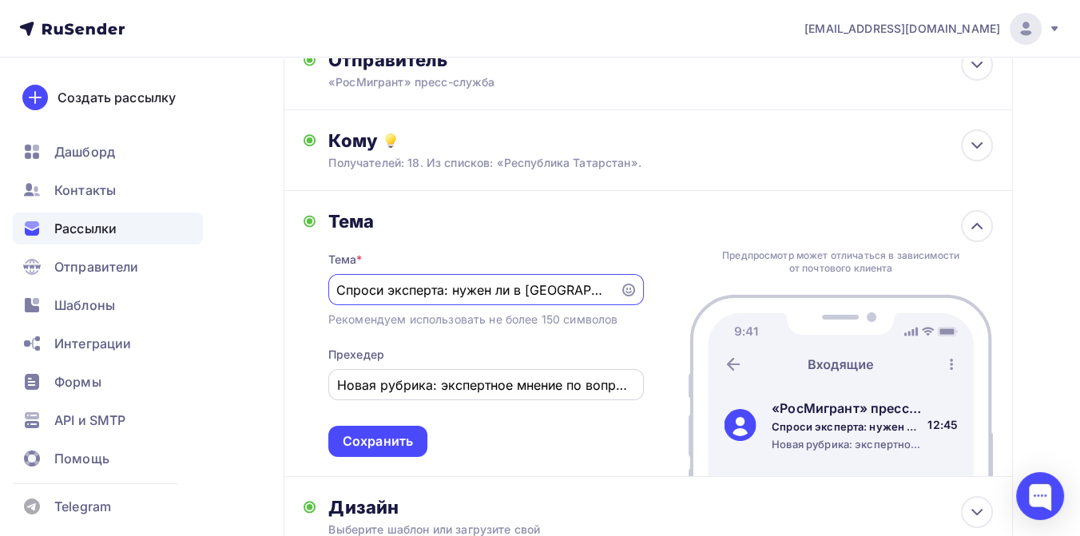
scroll to position [0, 0]
type input "С"
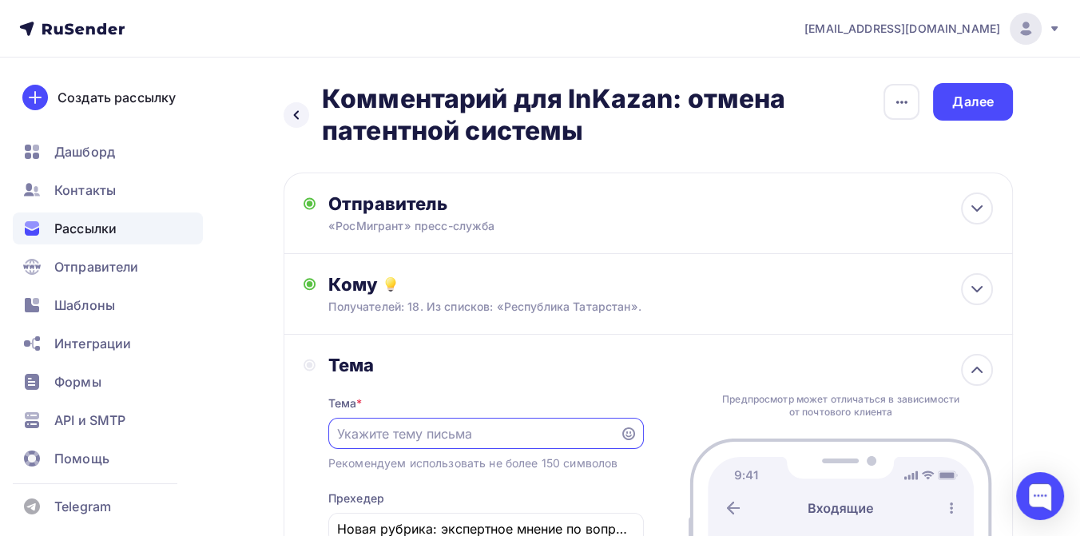
paste input "Эту статью может увидеть больше людей Настройте продвижение для привлечения вни…"
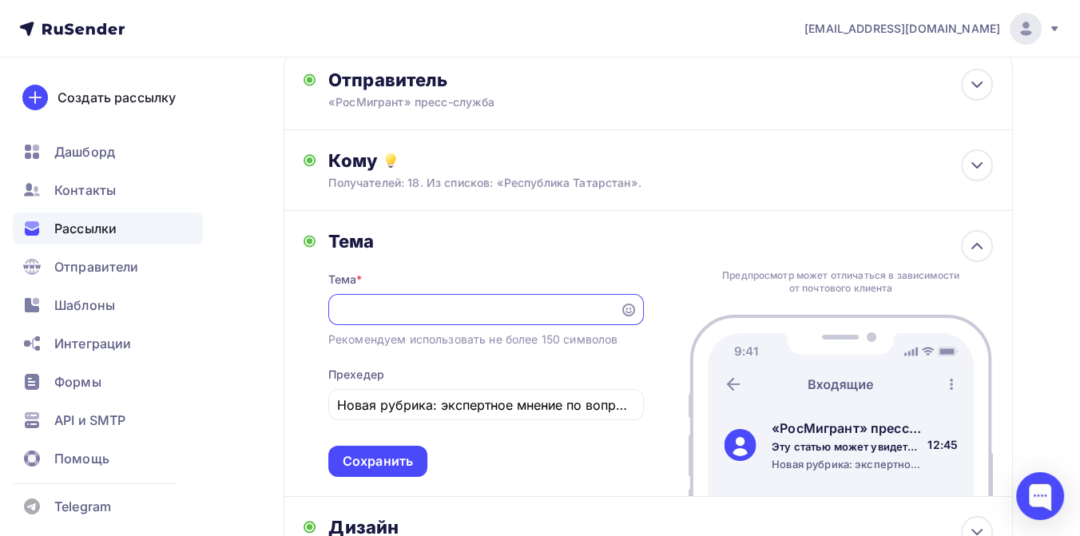
scroll to position [177, 0]
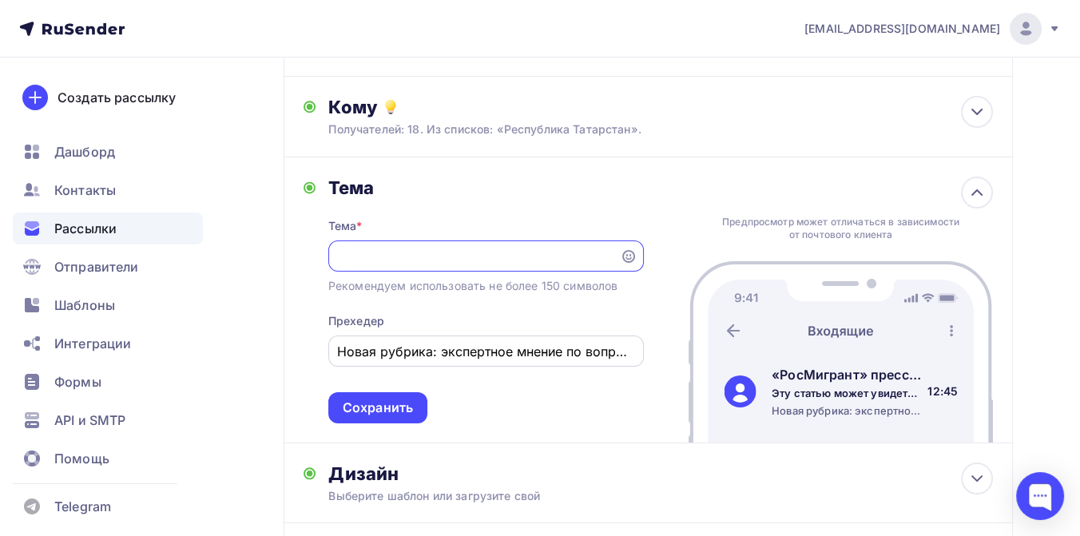
type input "Эту статью может увидеть больше людей Настройте продвижение для привлечения вни…"
click at [342, 351] on input "Новая рубрика: экспертное мнение по вопросам миграции в [GEOGRAPHIC_DATA] от ос…" at bounding box center [485, 351] width 297 height 19
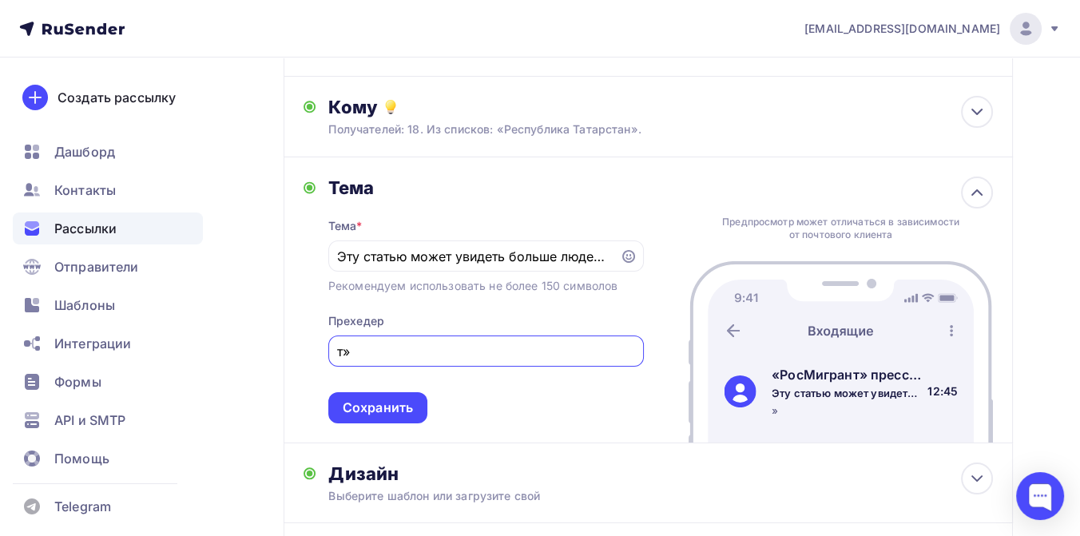
type input "»"
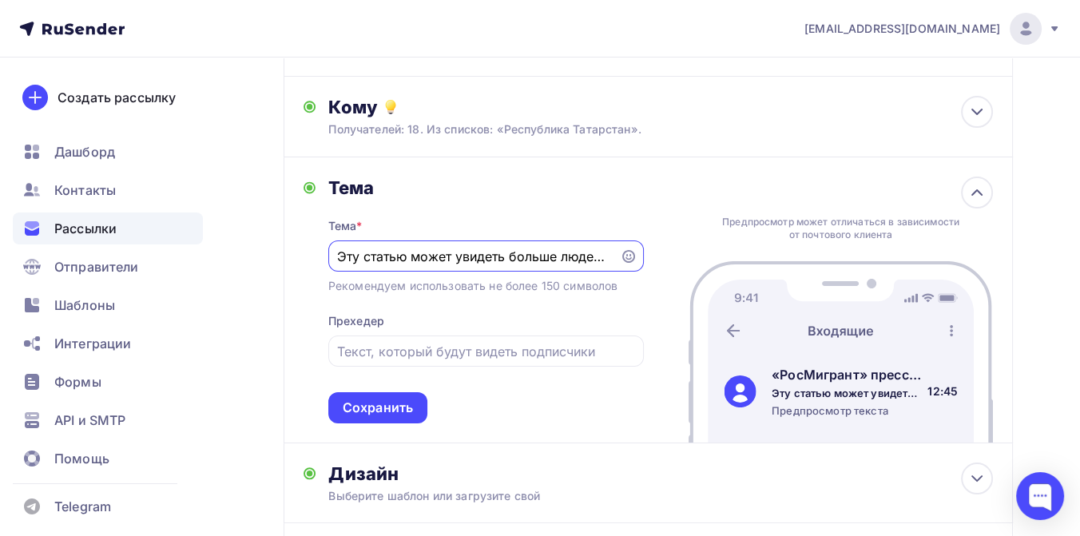
click at [340, 257] on input "Эту статью может увидеть больше людей Настройте продвижение для привлечения вни…" at bounding box center [473, 256] width 273 height 19
type input "т"
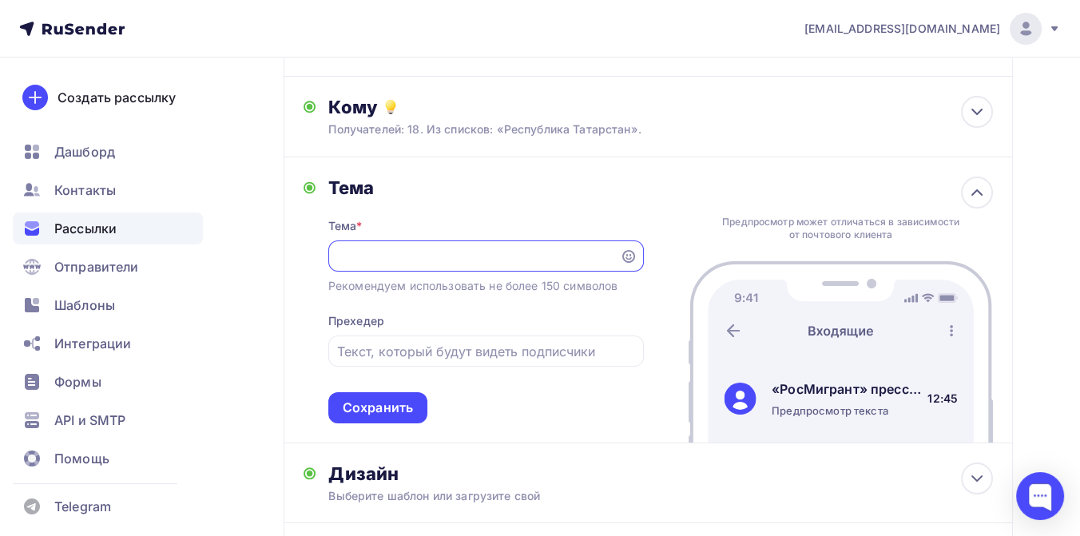
paste input "От патентной системы в пользу электронных виз: комментарий [PERSON_NAME] для In…"
type input "От патентной системы в пользу электронных виз: комментарий [PERSON_NAME] для In…"
click at [335, 350] on div at bounding box center [485, 350] width 315 height 31
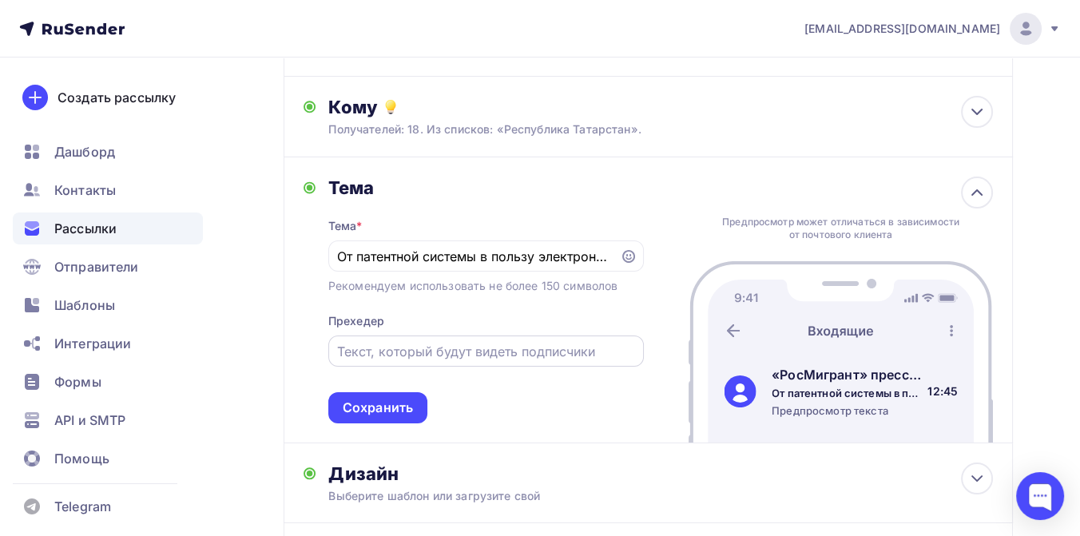
click at [360, 349] on input "text" at bounding box center [485, 351] width 297 height 19
paste input "От патентной системы в пользу электронных виз: комментарий [PERSON_NAME] для In…"
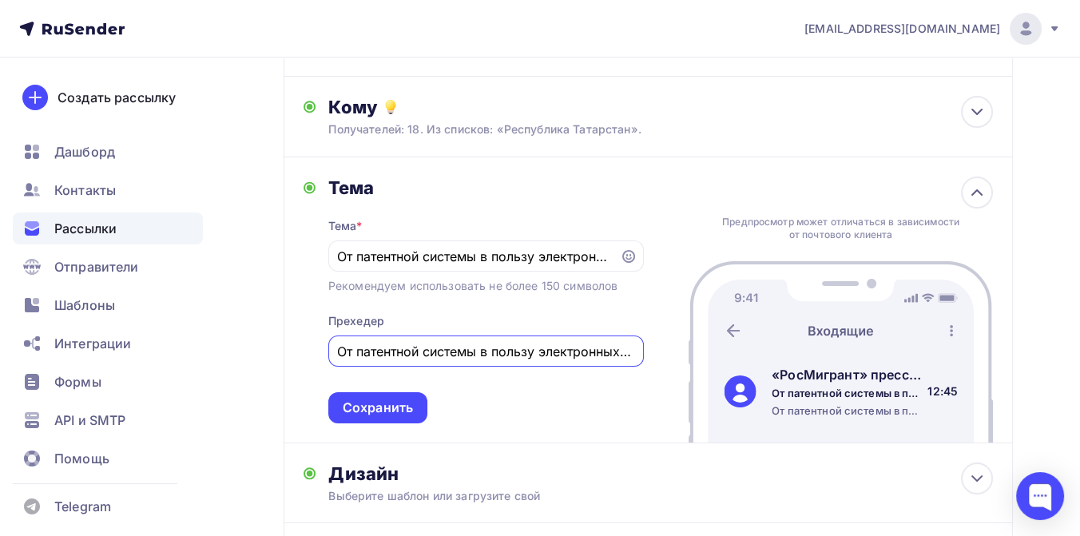
scroll to position [0, 312]
type input "От патентной системы в пользу электронных виз: комментарий [PERSON_NAME] для In…"
click at [403, 408] on div "Сохранить" at bounding box center [378, 407] width 70 height 18
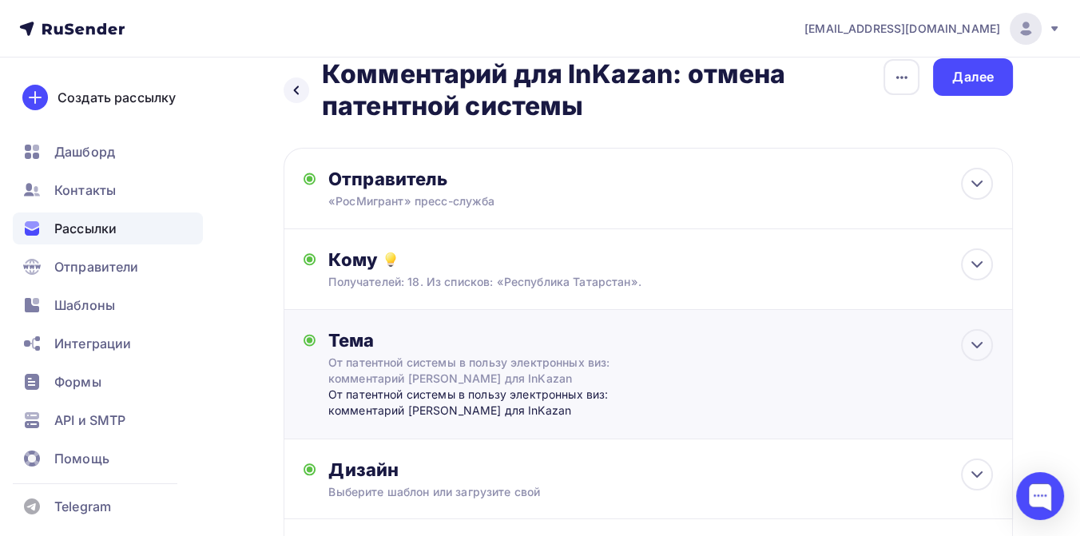
scroll to position [0, 0]
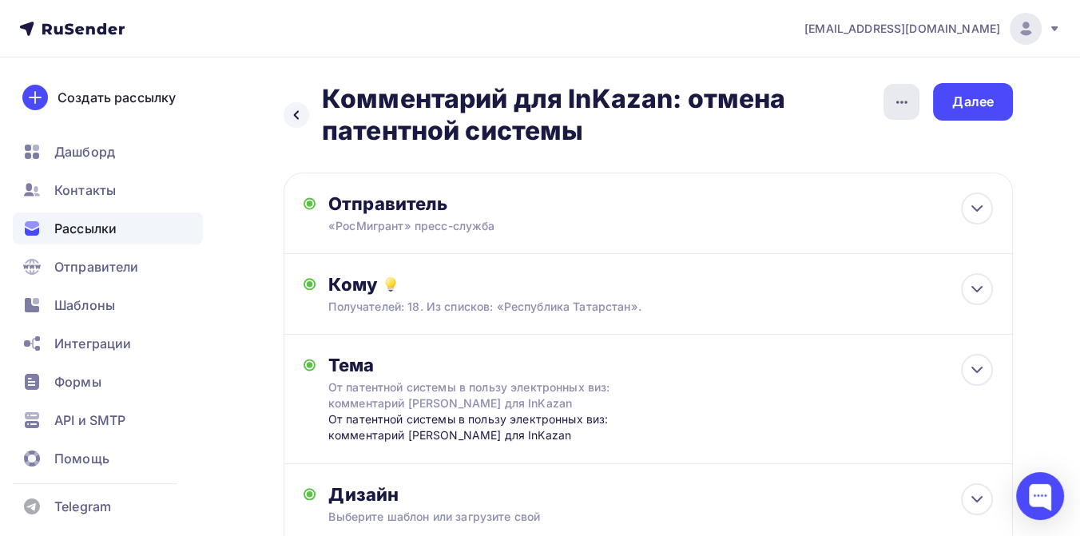
click at [900, 103] on icon "button" at bounding box center [901, 102] width 19 height 19
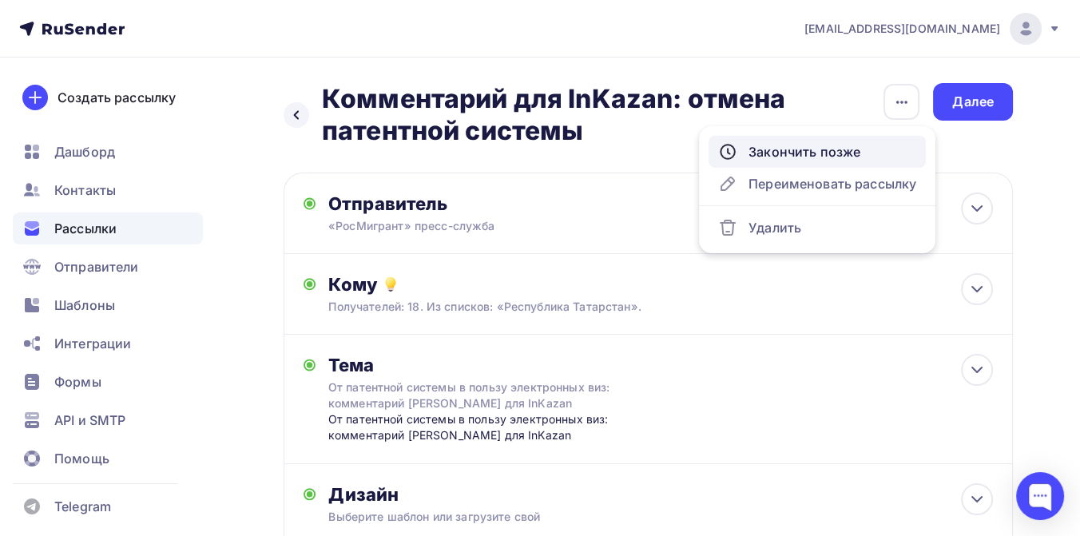
click at [834, 151] on div "Закончить позже" at bounding box center [817, 151] width 198 height 19
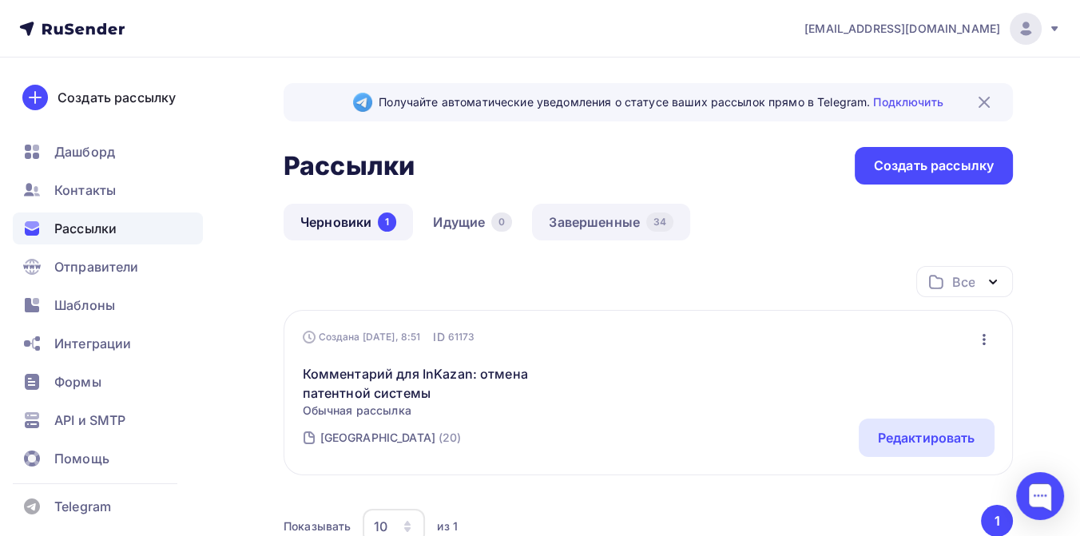
click at [608, 224] on link "Завершенные 34" at bounding box center [611, 222] width 158 height 37
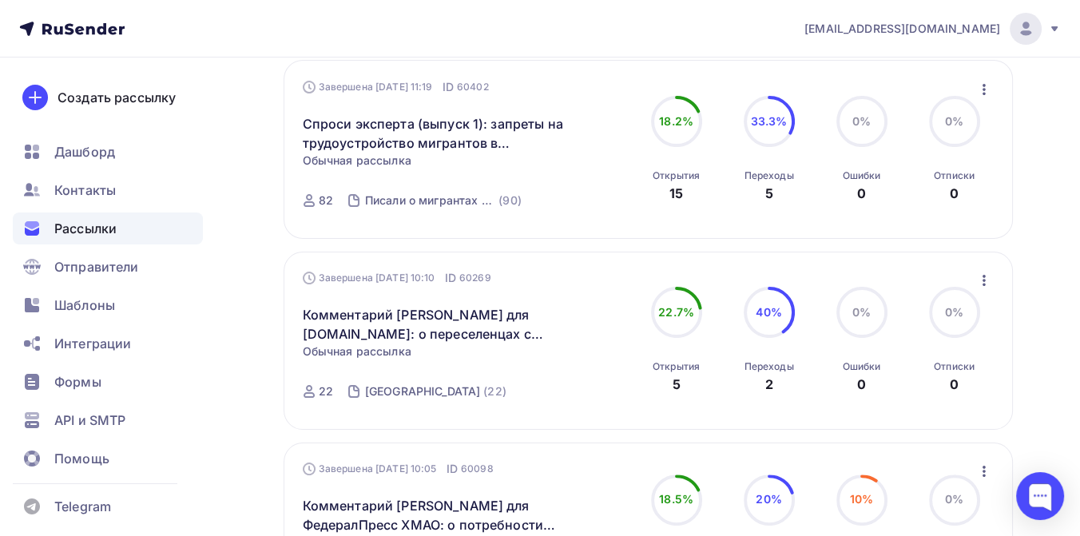
scroll to position [443, 0]
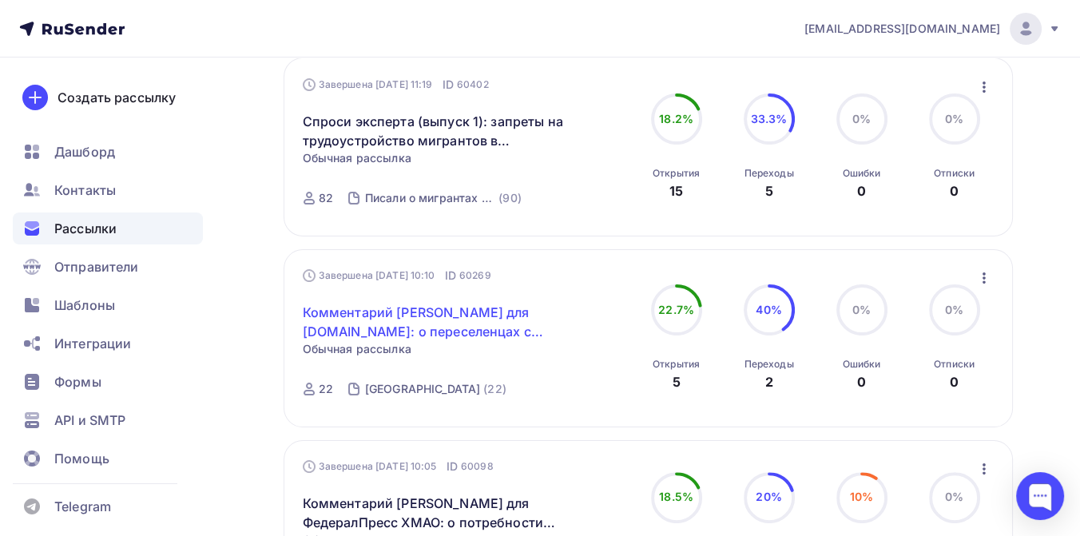
click at [459, 315] on link "Комментарий [PERSON_NAME] для [DOMAIN_NAME]: о переселенцах с Запада" at bounding box center [440, 322] width 274 height 38
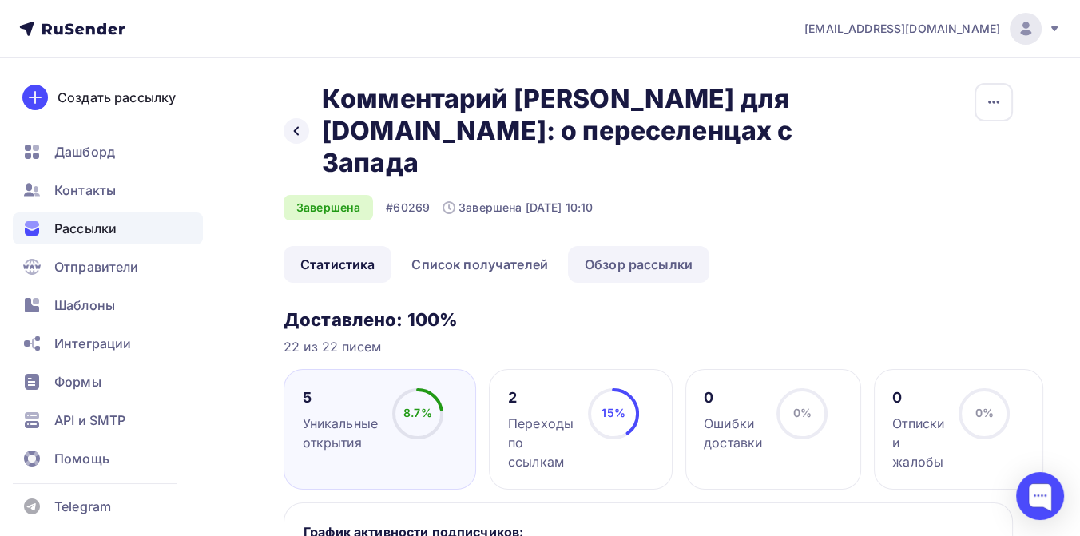
scroll to position [89, 0]
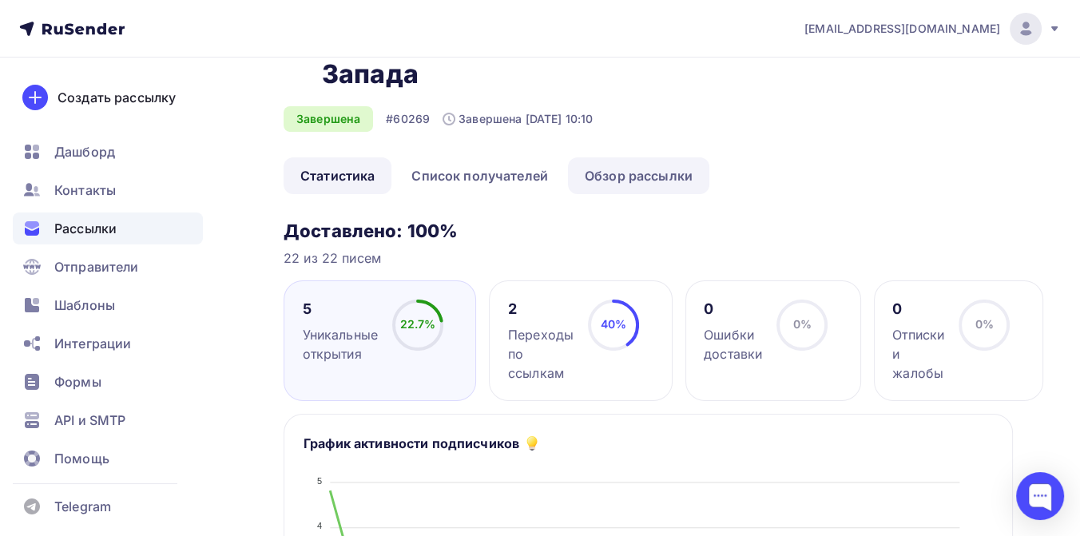
click at [624, 180] on link "Обзор рассылки" at bounding box center [638, 175] width 141 height 37
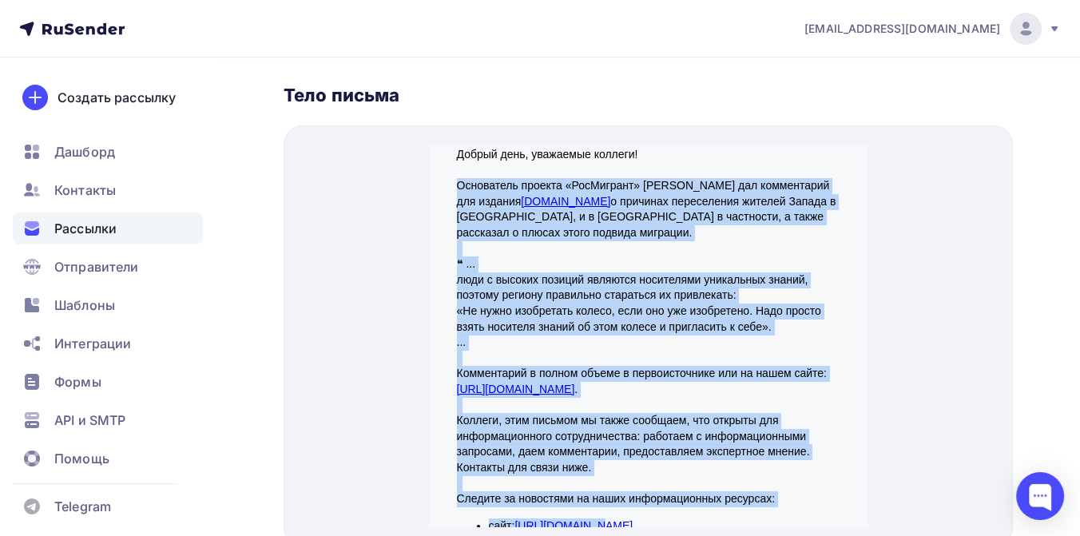
scroll to position [11, 0]
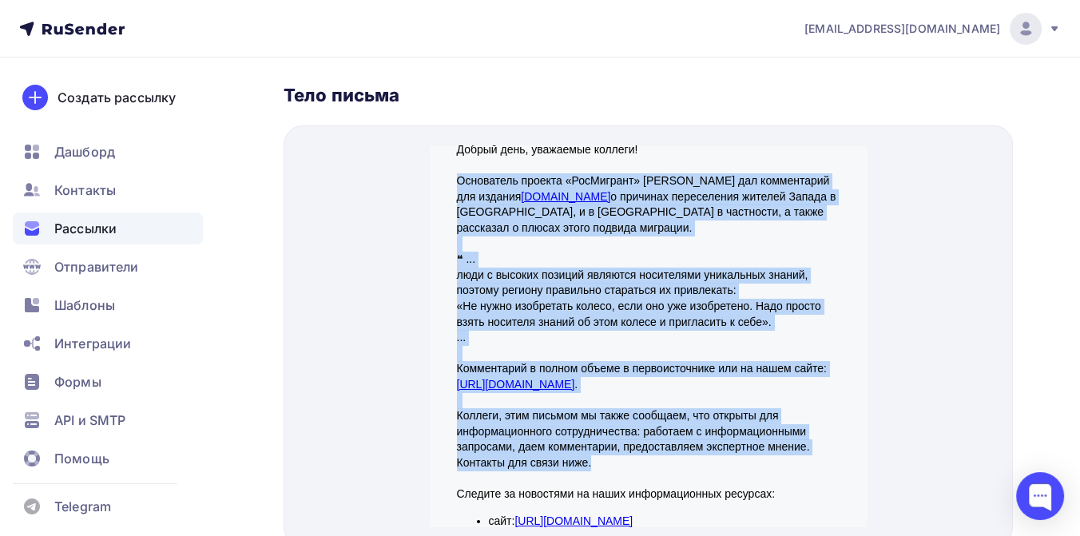
drag, startPoint x: 446, startPoint y: 169, endPoint x: 602, endPoint y: 446, distance: 317.5
click at [602, 446] on td "Добрый день, уважаемые коллеги! Основатель проекта «РосМигрант» [PERSON_NAME] д…" at bounding box center [648, 384] width 399 height 539
copy div "Loremipsum dolorsi «AmeTconsec» Adipisc Elitsedd eiu temporincid utl etdolor Ma…"
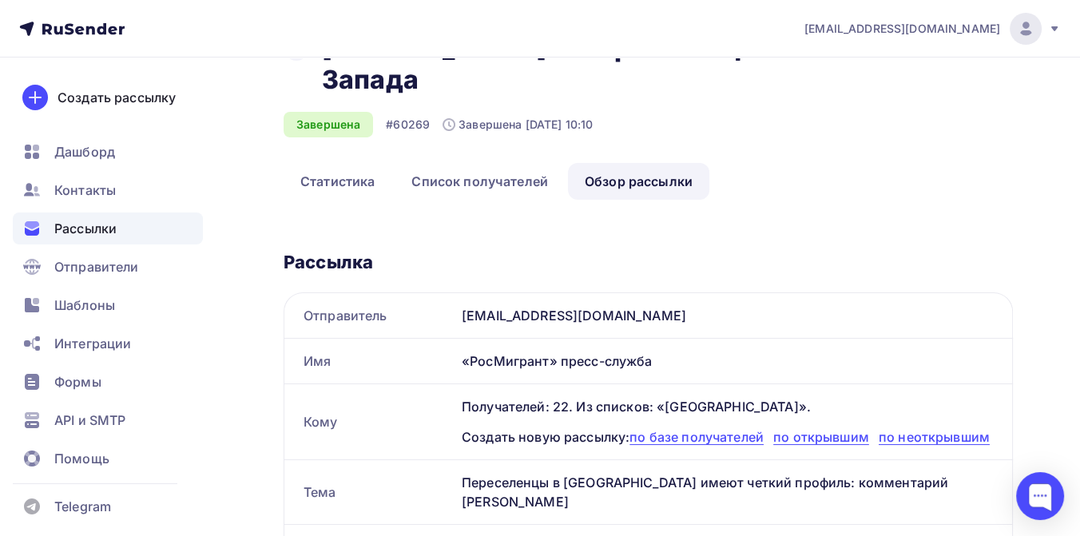
scroll to position [0, 0]
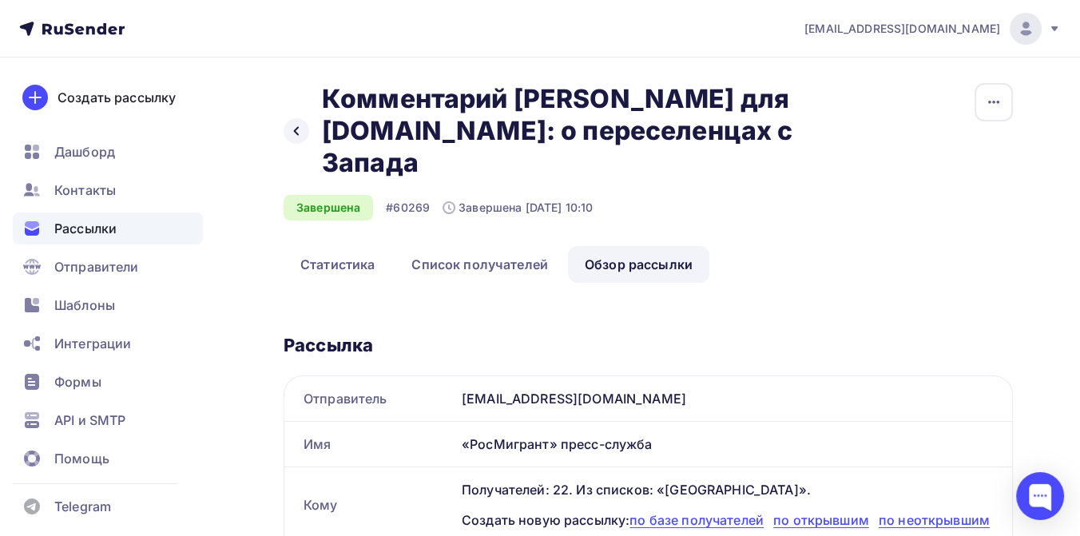
click at [144, 228] on div "Рассылки" at bounding box center [108, 228] width 190 height 32
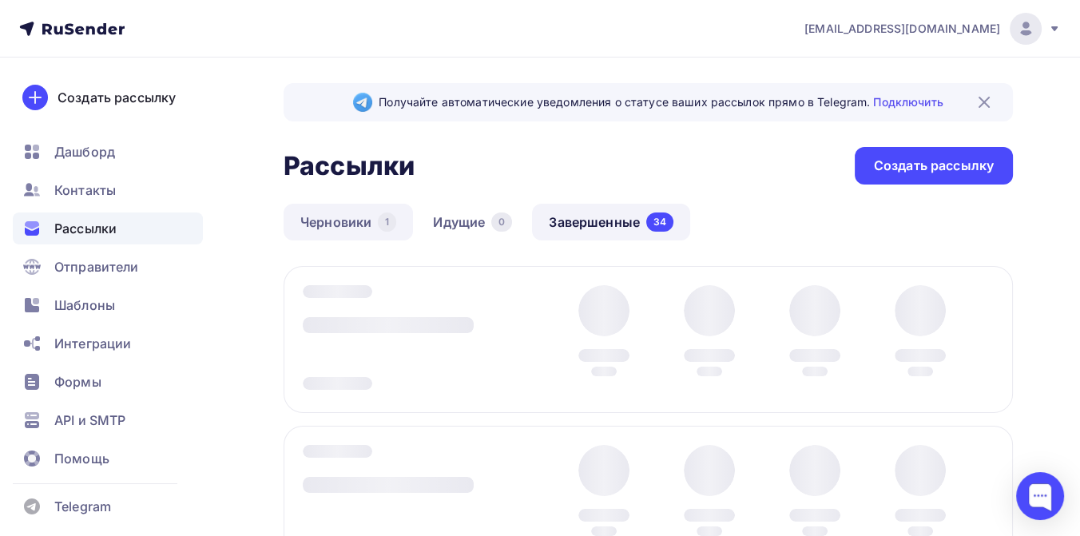
click at [360, 222] on link "Черновики 1" at bounding box center [347, 222] width 129 height 37
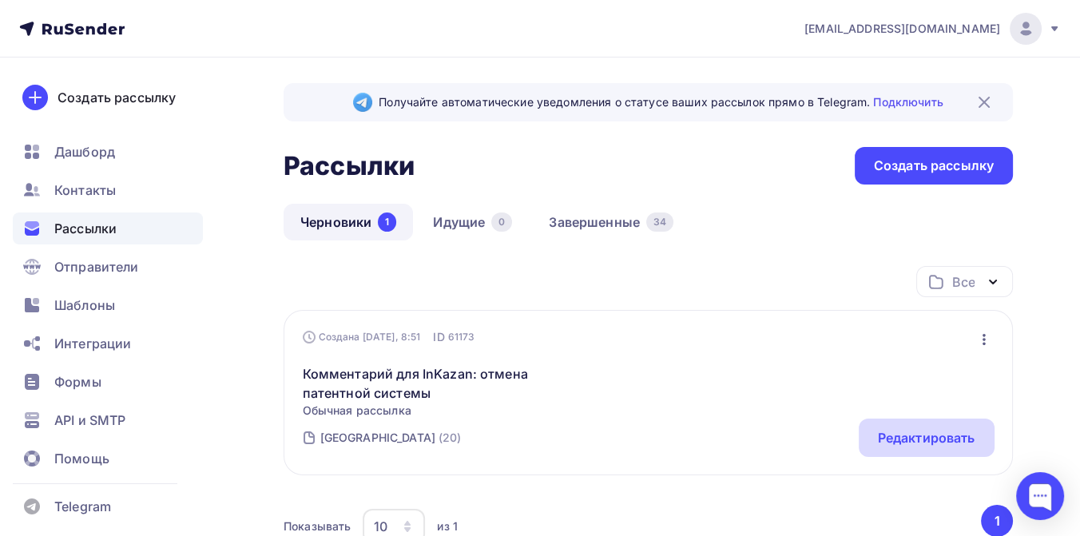
click at [878, 430] on div "Редактировать" at bounding box center [926, 437] width 97 height 19
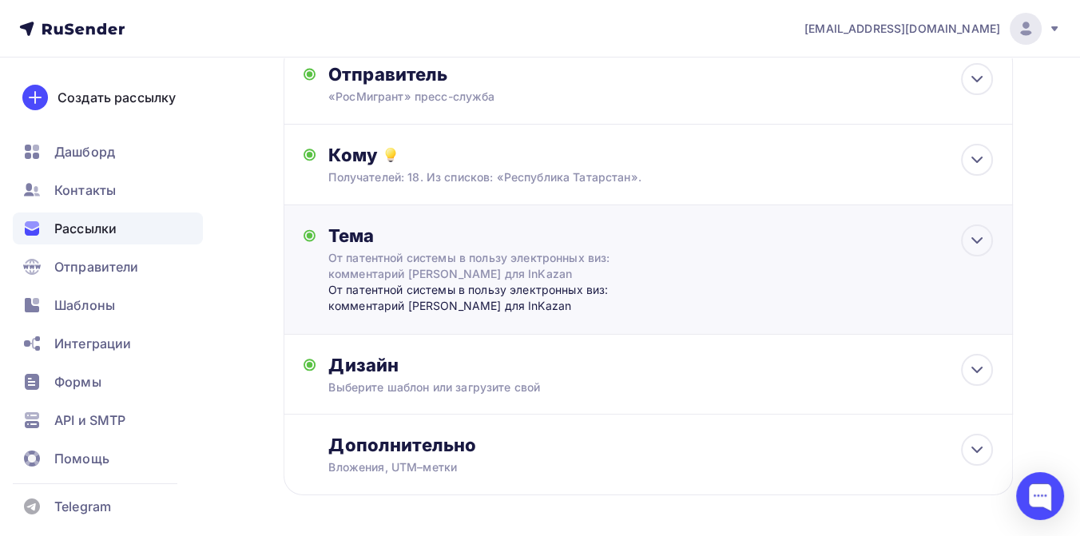
scroll to position [177, 0]
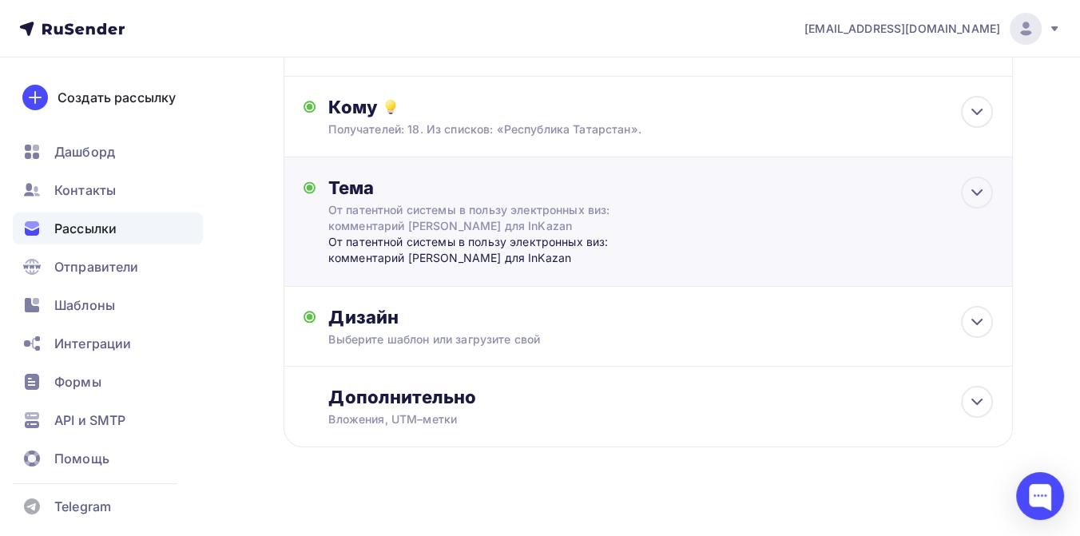
click at [401, 246] on div "От патентной системы в пользу электронных виз: комментарий [PERSON_NAME] для In…" at bounding box center [485, 250] width 315 height 33
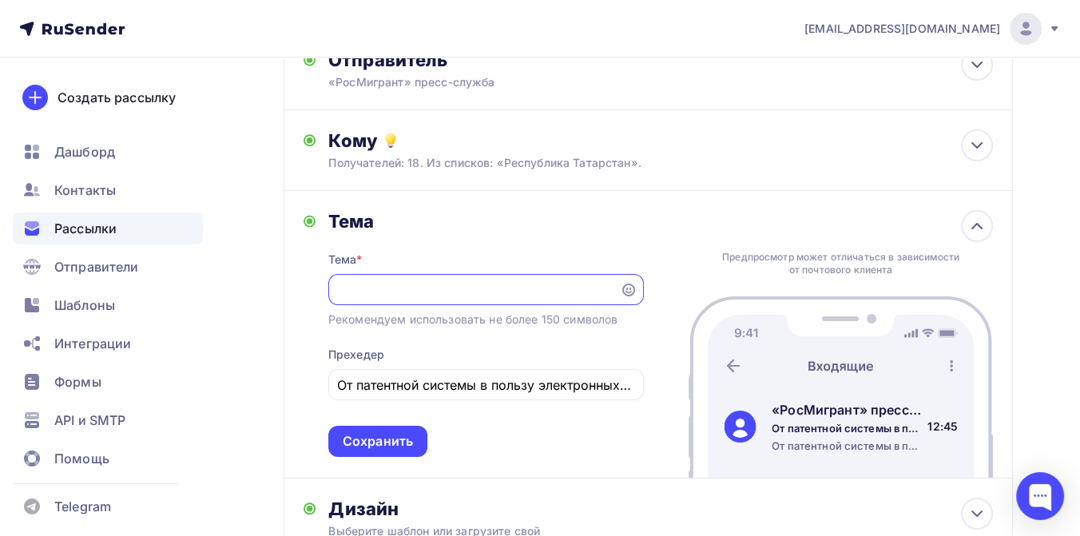
scroll to position [0, 0]
click at [549, 392] on input "От патентной системы в пользу электронных виз: комментарий [PERSON_NAME] для In…" at bounding box center [485, 384] width 297 height 19
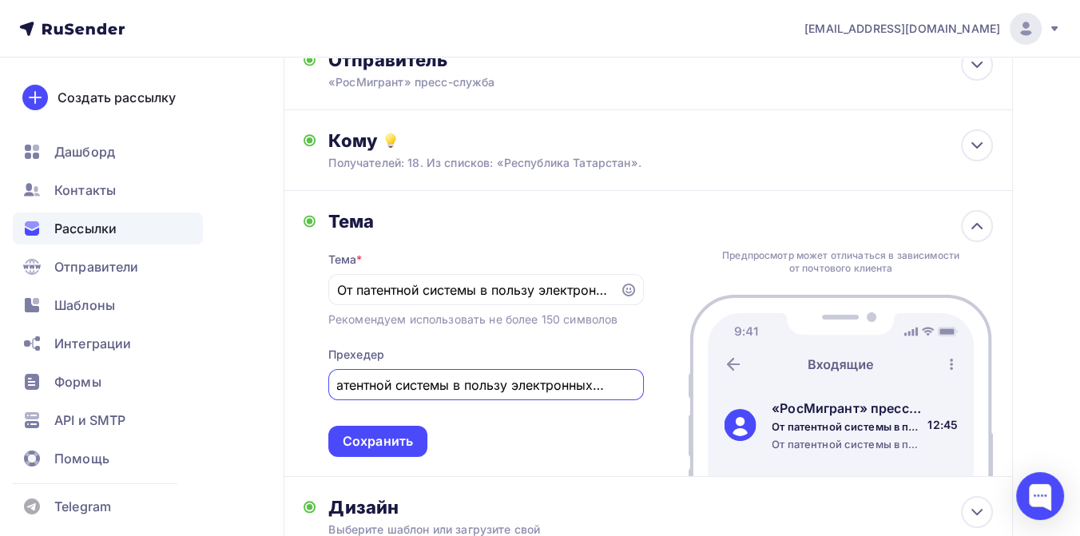
scroll to position [0, 54]
click at [591, 392] on input "От патентной системы в пользу электронных виз: комментарий [PERSON_NAME] для In…" at bounding box center [485, 384] width 297 height 19
click at [600, 390] on input "От патентной системы в пользу электронных виз: комментарий [PERSON_NAME] для In…" at bounding box center [485, 384] width 297 height 19
type input "От патентной системы в пользу электронных виз: мнение эксперта"
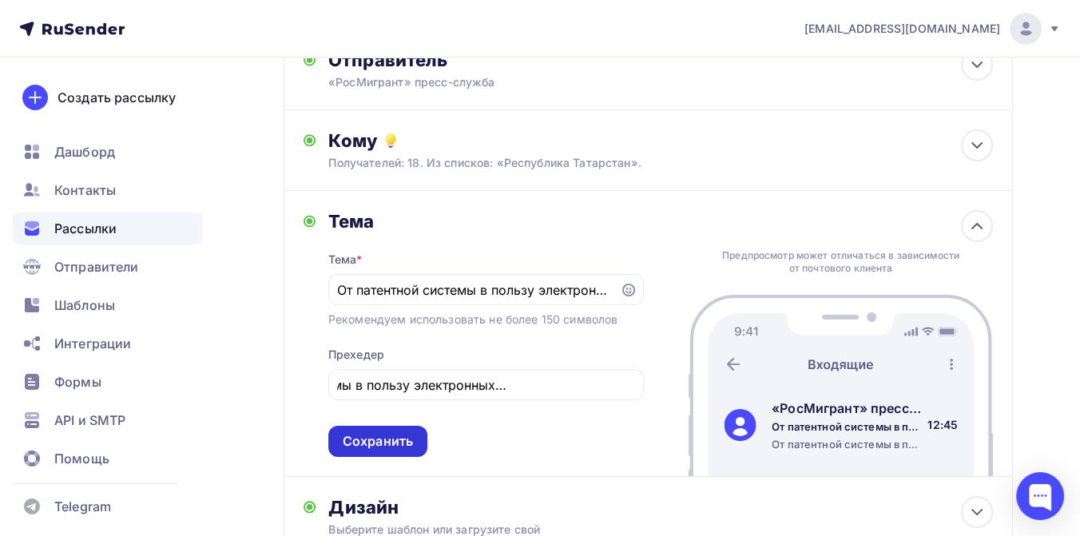
click at [346, 446] on div "Сохранить" at bounding box center [378, 441] width 70 height 18
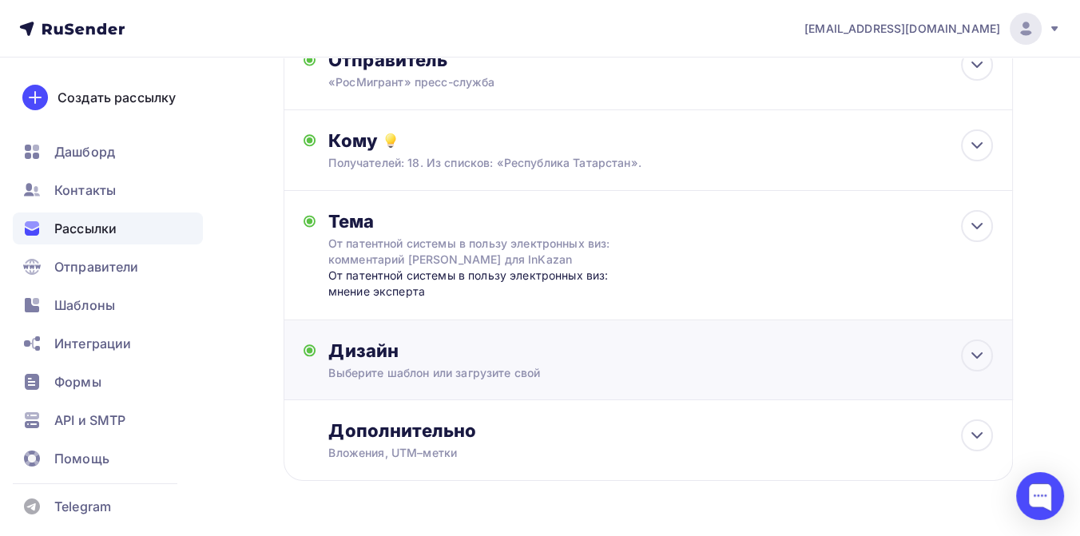
click at [417, 359] on div "Дизайн" at bounding box center [660, 350] width 664 height 22
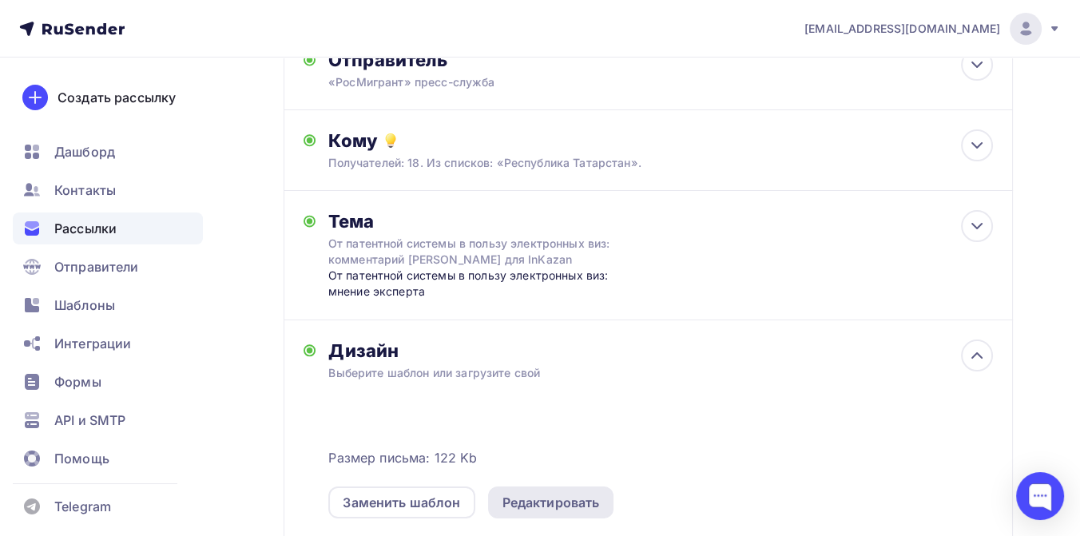
click at [542, 515] on div "Редактировать" at bounding box center [551, 502] width 126 height 32
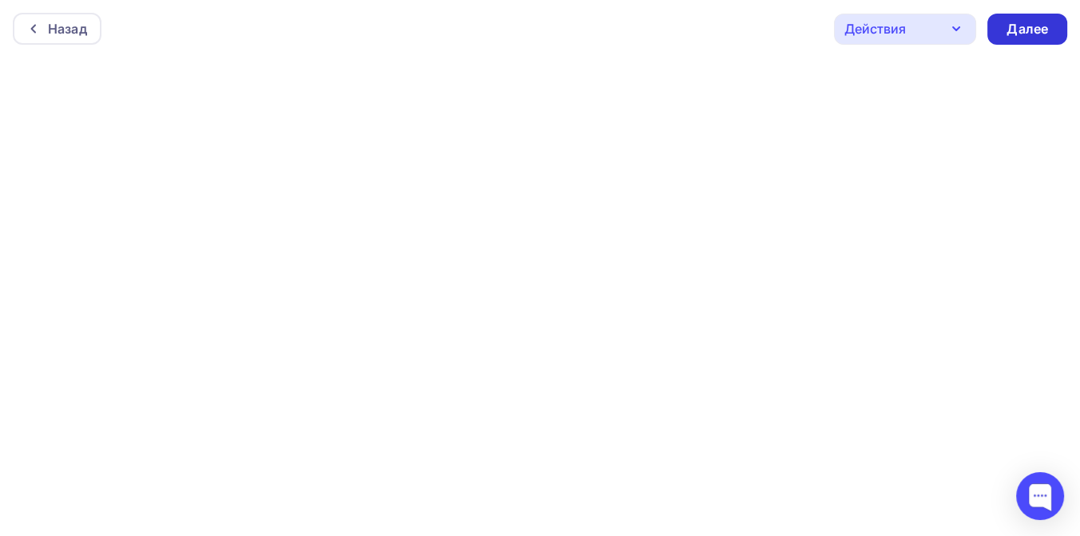
click at [1015, 36] on div "Далее" at bounding box center [1027, 29] width 42 height 18
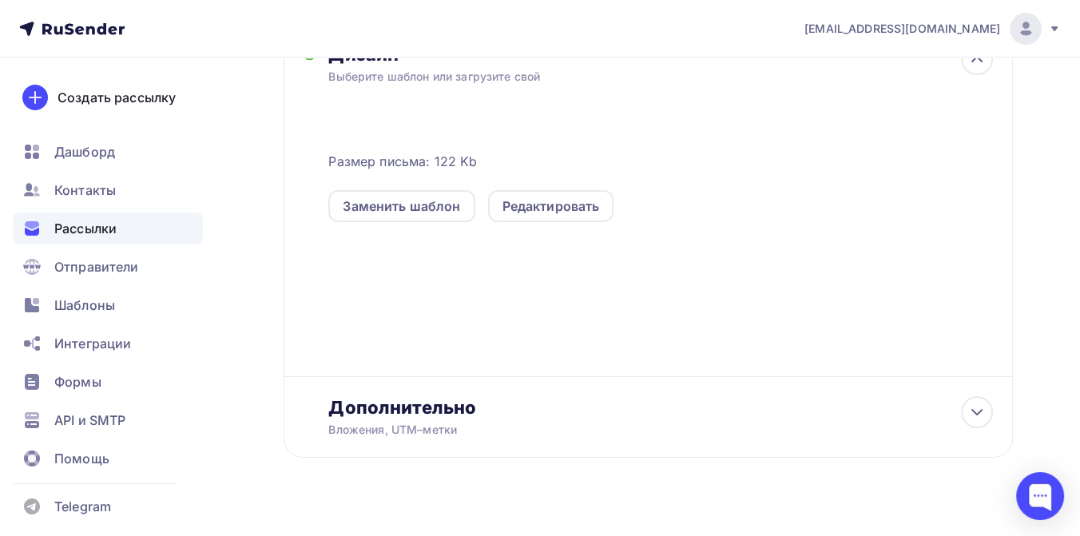
scroll to position [443, 0]
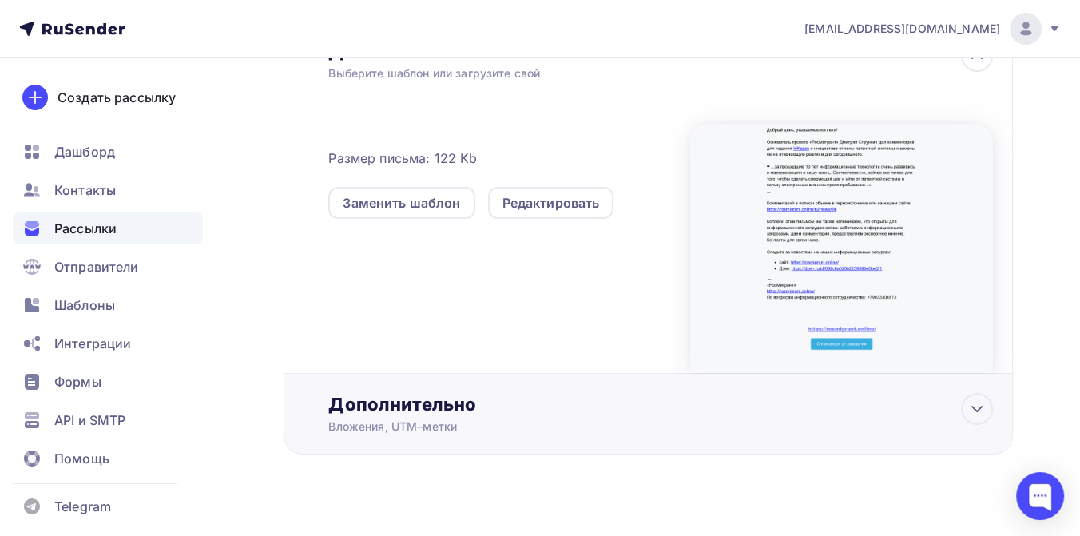
click at [450, 408] on div "Дополнительно" at bounding box center [660, 404] width 664 height 22
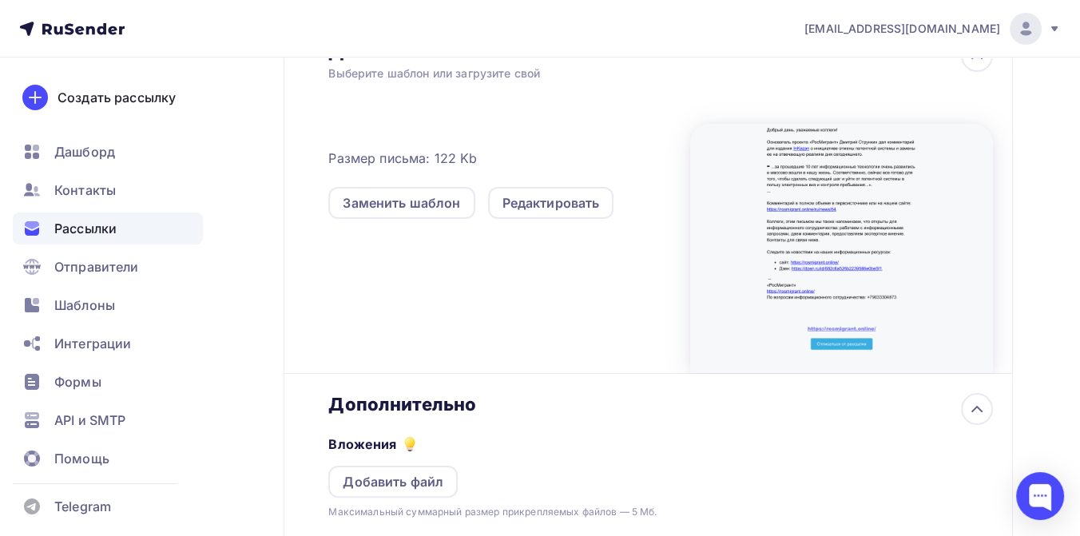
scroll to position [0, 0]
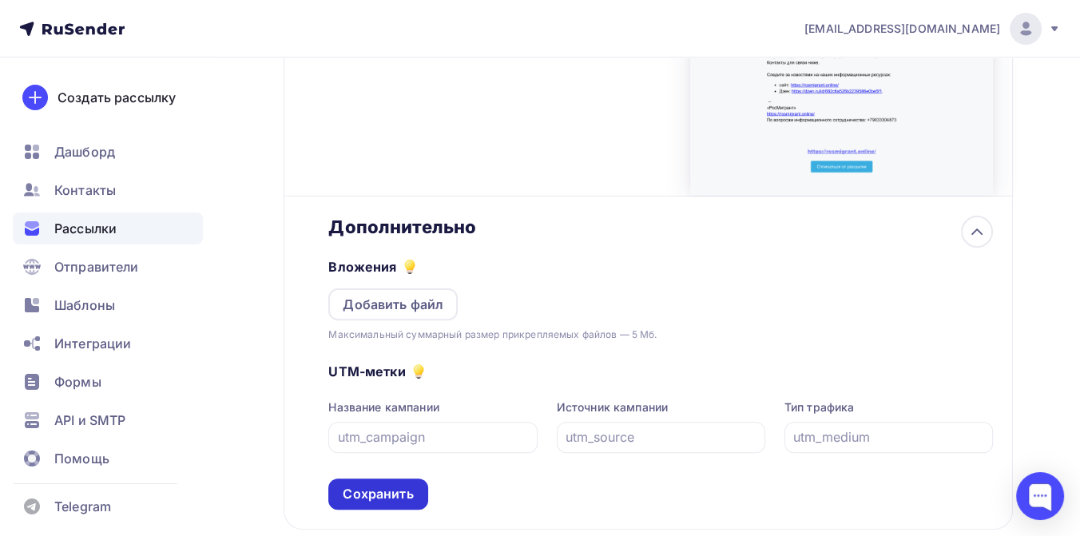
click at [375, 490] on div "Сохранить" at bounding box center [378, 494] width 70 height 18
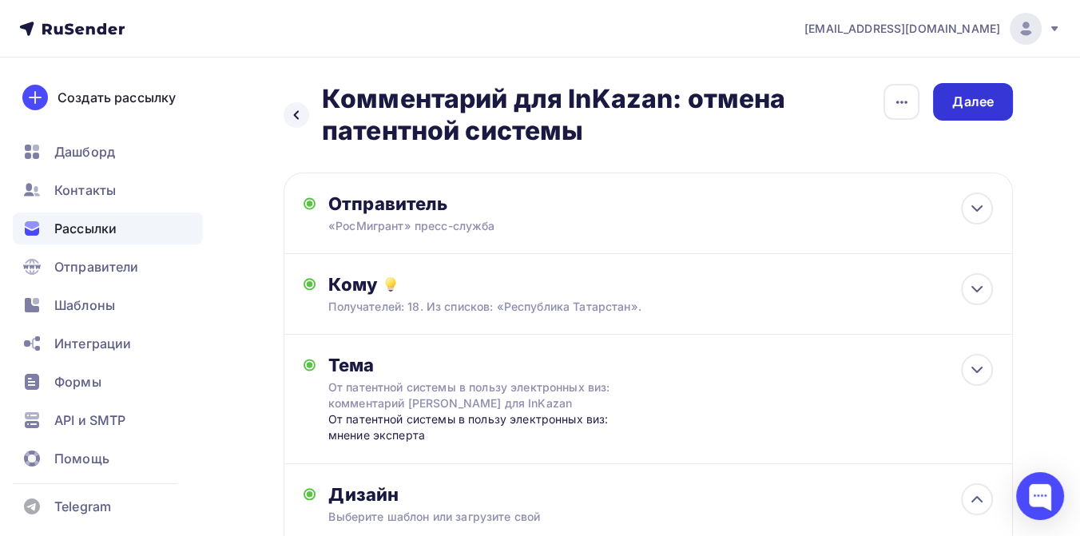
click at [978, 90] on div "Далее" at bounding box center [973, 102] width 80 height 38
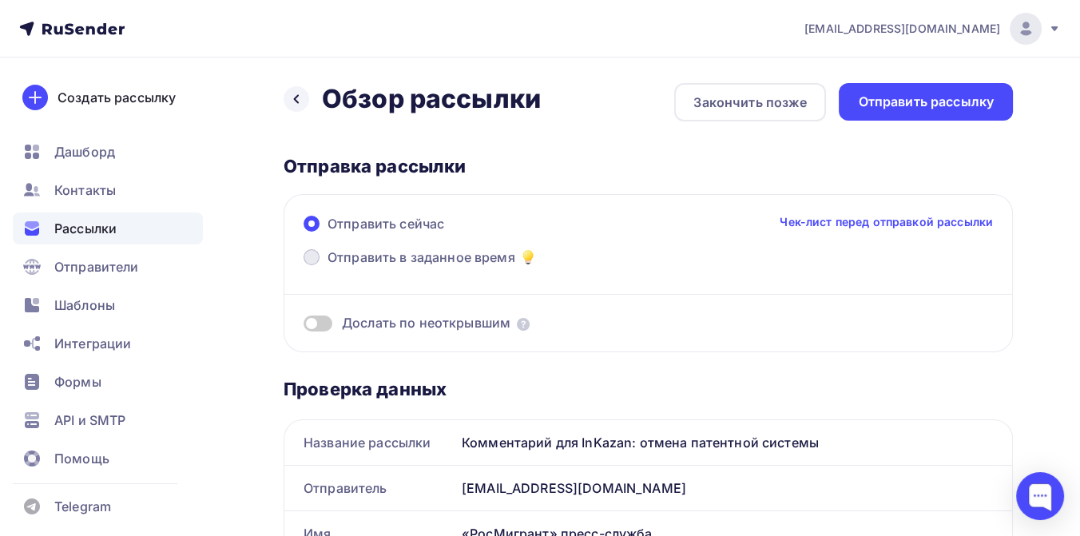
click at [382, 256] on span "Отправить в заданное время" at bounding box center [421, 257] width 188 height 19
click at [327, 267] on input "Отправить в заданное время" at bounding box center [327, 267] width 0 height 0
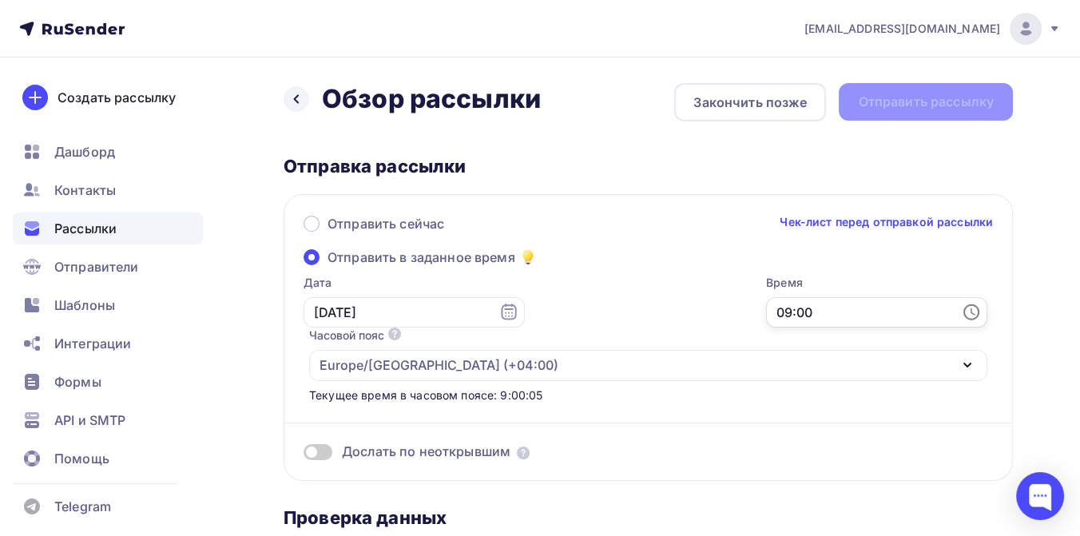
click at [766, 313] on input "09:00" at bounding box center [876, 312] width 221 height 30
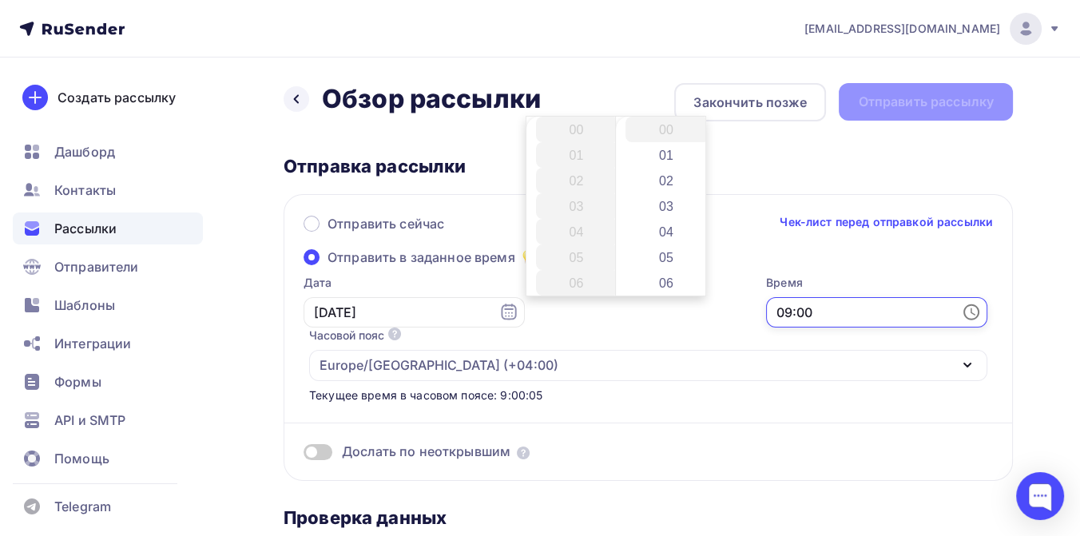
scroll to position [230, 0]
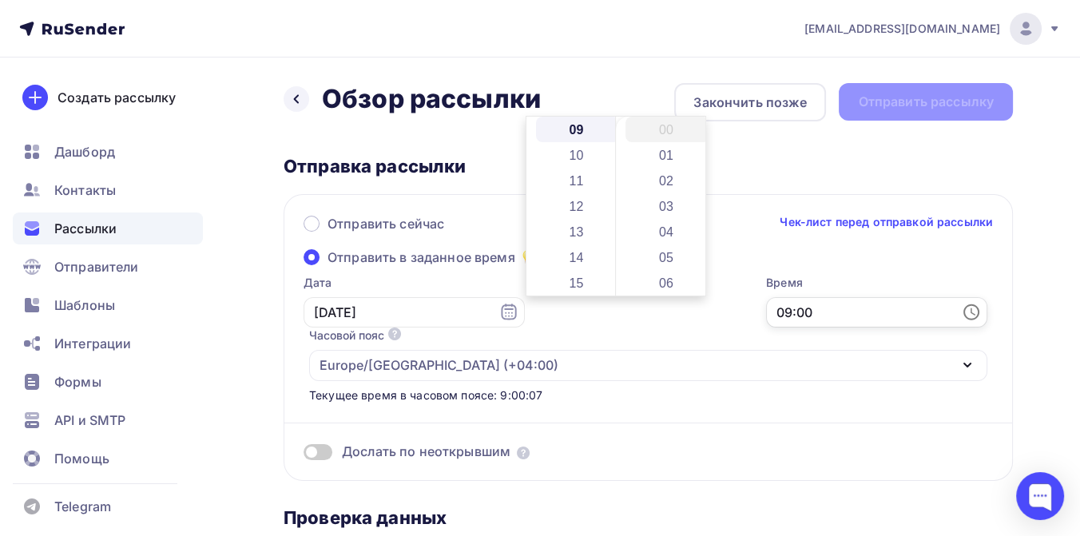
click at [766, 313] on input "09:00" at bounding box center [876, 312] width 221 height 30
click at [766, 310] on input "10:00" at bounding box center [876, 312] width 221 height 30
type input "10:40"
click at [569, 403] on div "Дослать по неоткрывшим" at bounding box center [647, 431] width 689 height 57
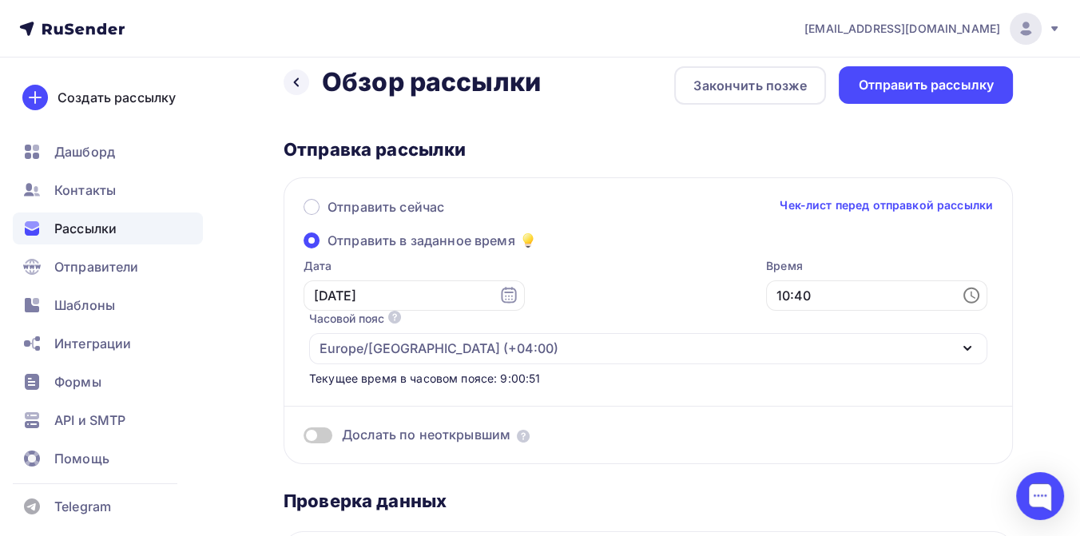
scroll to position [0, 0]
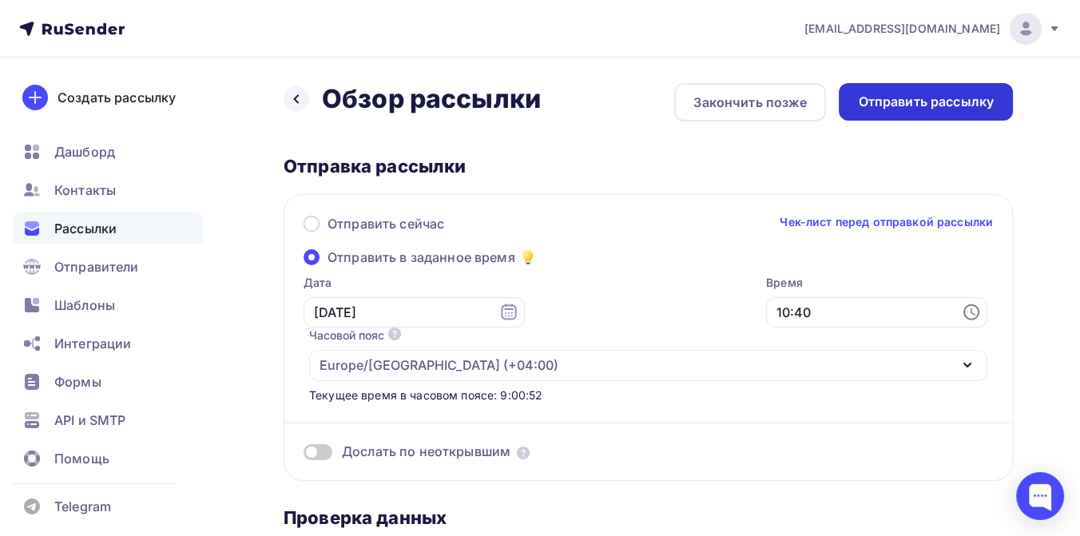
click at [908, 105] on div "Отправить рассылку" at bounding box center [926, 102] width 136 height 18
